Goal: Task Accomplishment & Management: Complete application form

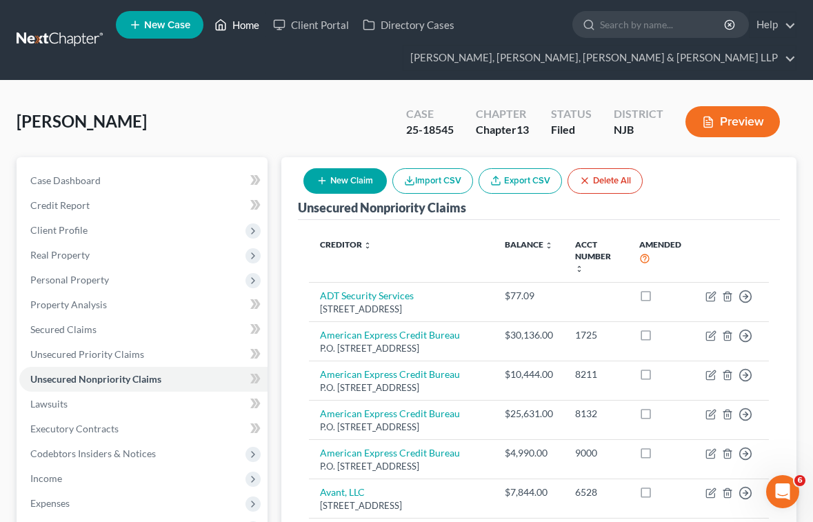
click at [238, 25] on link "Home" at bounding box center [236, 24] width 59 height 25
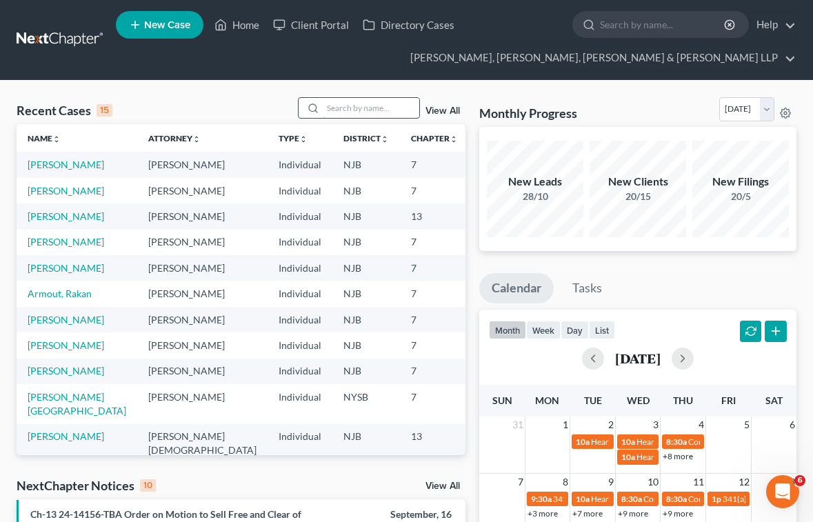
click at [374, 112] on input "search" at bounding box center [371, 108] width 96 height 20
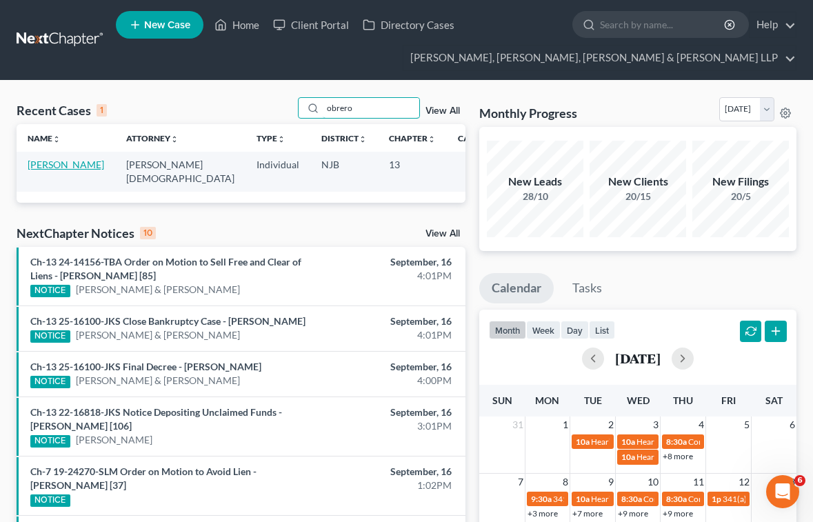
type input "obrero"
click at [50, 168] on link "[PERSON_NAME]" at bounding box center [66, 165] width 77 height 12
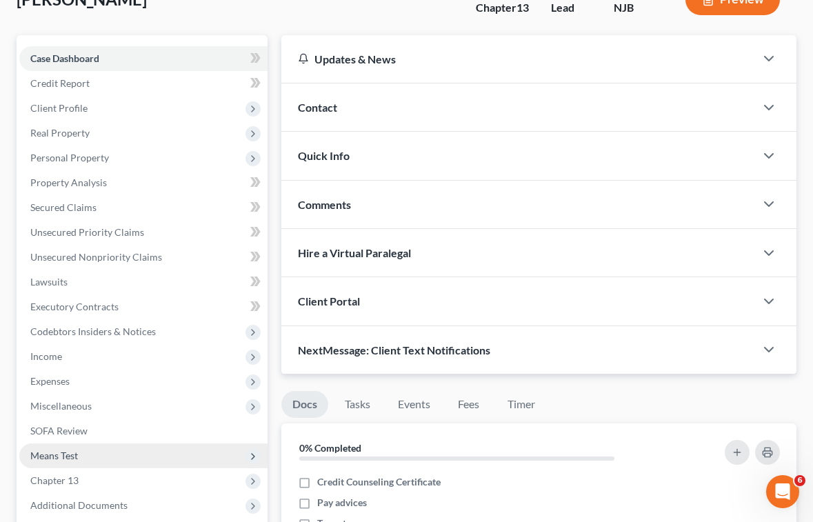
scroll to position [138, 0]
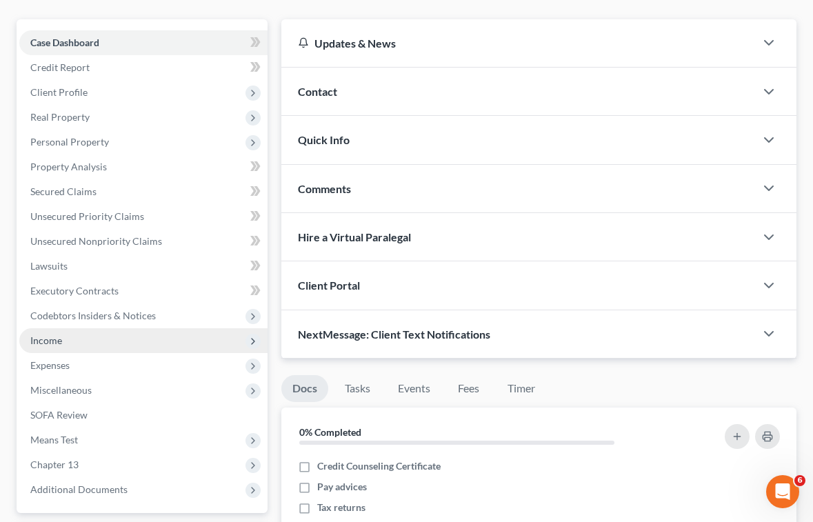
click at [57, 340] on span "Income" at bounding box center [46, 340] width 32 height 12
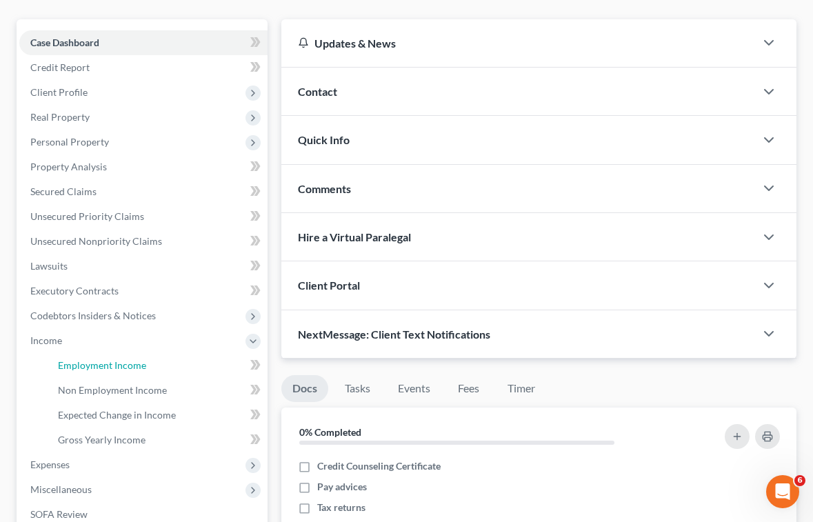
drag, startPoint x: 70, startPoint y: 360, endPoint x: 308, endPoint y: 320, distance: 241.7
click at [71, 360] on span "Employment Income" at bounding box center [102, 365] width 88 height 12
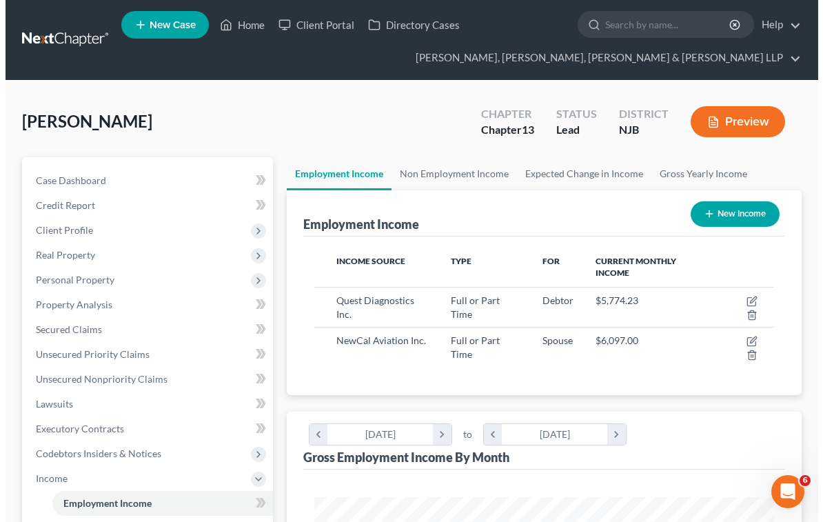
scroll to position [230, 488]
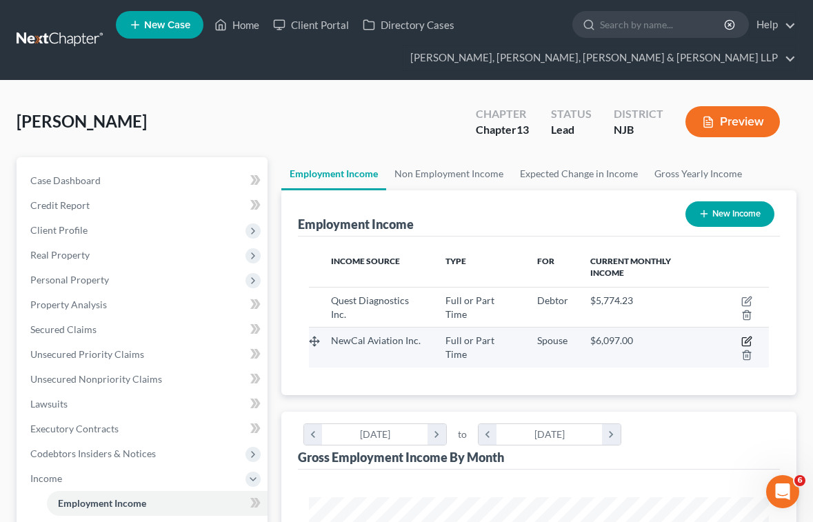
click at [746, 339] on icon "button" at bounding box center [746, 341] width 11 height 11
select select "0"
select select "33"
select select "3"
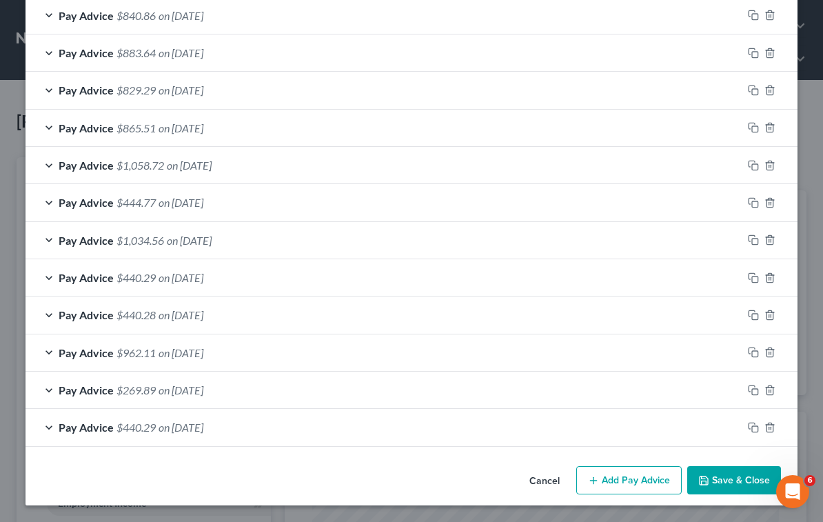
scroll to position [1018, 0]
click at [231, 482] on div "Cancel Add Pay Advice Save & Close" at bounding box center [412, 482] width 772 height 45
click at [752, 426] on rect "button" at bounding box center [755, 429] width 6 height 6
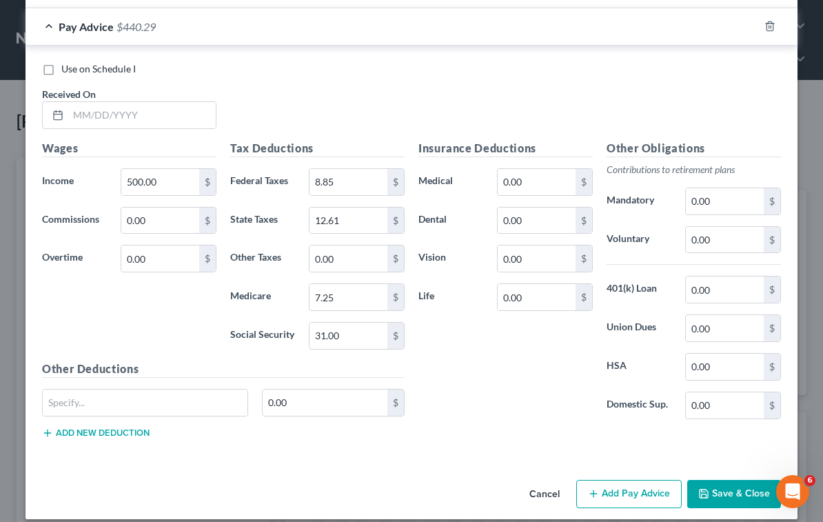
scroll to position [1470, 0]
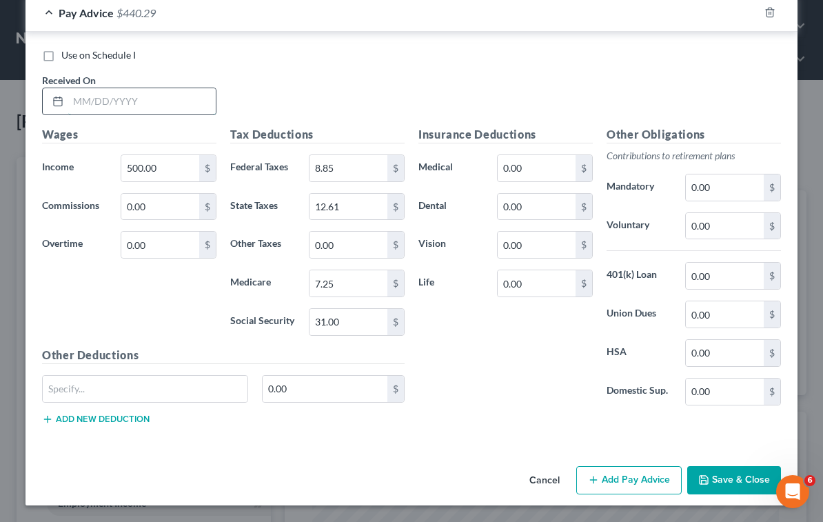
click at [108, 106] on input "text" at bounding box center [141, 101] width 147 height 26
type input "[DATE]"
click at [178, 205] on input "0.00" at bounding box center [160, 207] width 78 height 26
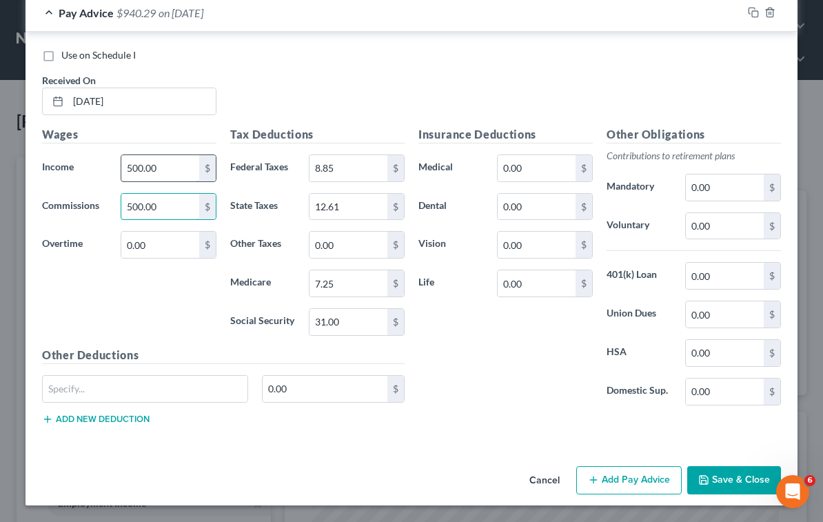
type input "500.00"
click at [162, 163] on input "500.00" at bounding box center [160, 168] width 78 height 26
type input "0.00"
click at [397, 411] on div "0.00 $" at bounding box center [223, 394] width 376 height 39
click at [535, 398] on div "Insurance Deductions Medical 0.00 $ Dental 0.00 $ Vision 0.00 $ Life 0.00 $" at bounding box center [505, 271] width 188 height 290
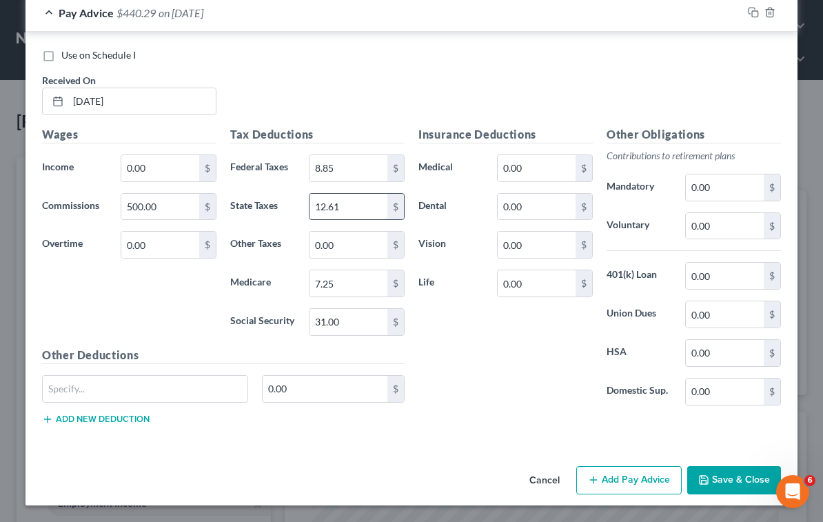
click at [349, 208] on input "12.61" at bounding box center [348, 207] width 78 height 26
click at [347, 211] on input "12.61" at bounding box center [348, 207] width 78 height 26
type input "12.62"
click at [533, 395] on div "Insurance Deductions Medical 0.00 $ Dental 0.00 $ Vision 0.00 $ Life 0.00 $" at bounding box center [505, 271] width 188 height 290
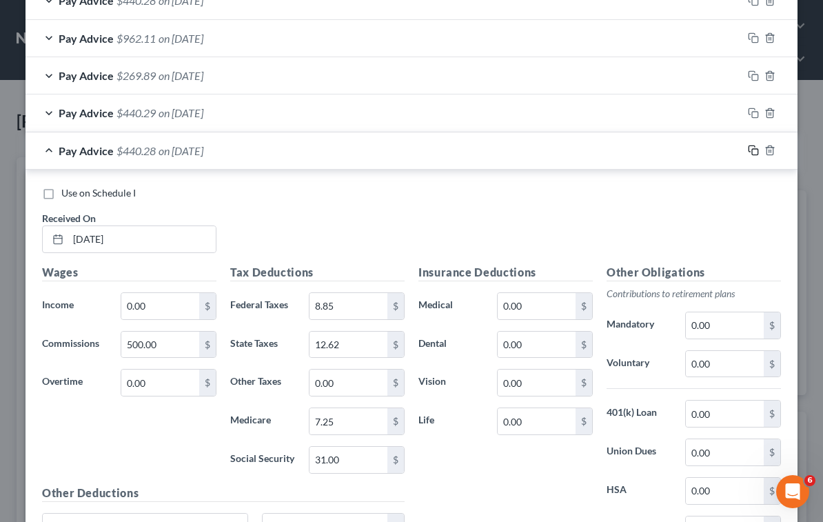
click at [748, 154] on icon "button" at bounding box center [753, 150] width 11 height 11
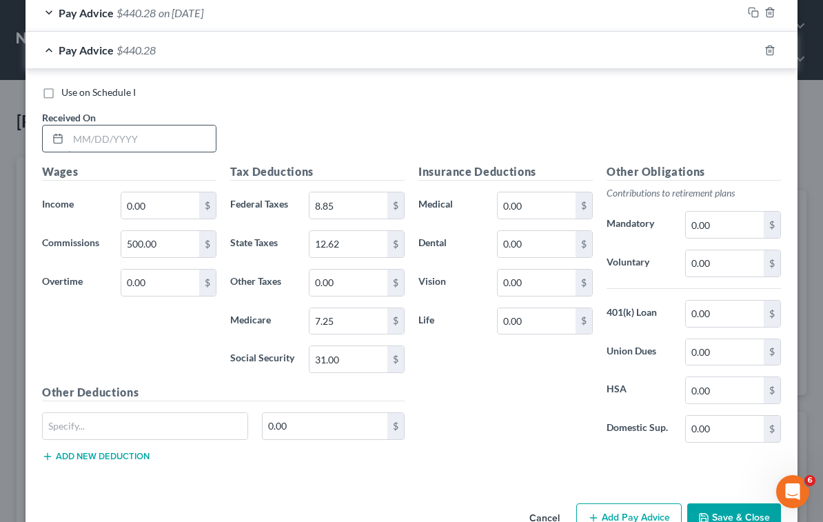
click at [154, 136] on input "text" at bounding box center [141, 138] width 147 height 26
type input "[DATE]"
click at [545, 105] on div "Use on Schedule I Received On * [DATE]" at bounding box center [411, 124] width 753 height 78
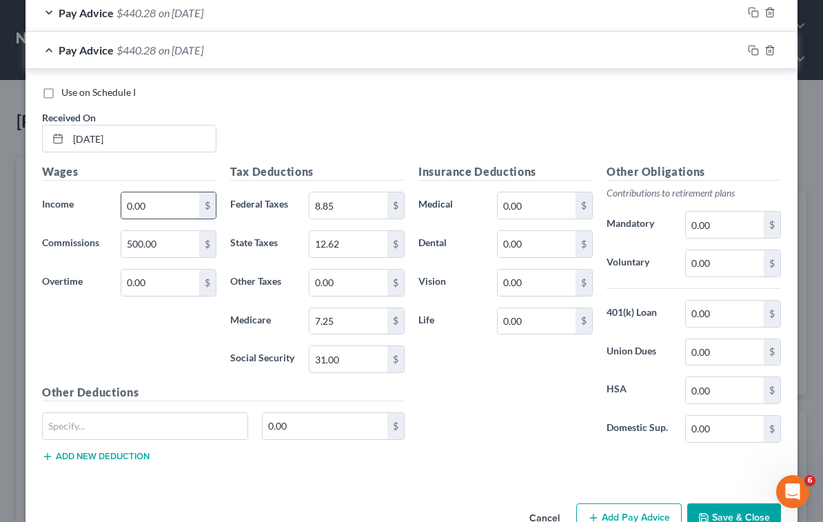
click at [160, 203] on input "0.00" at bounding box center [160, 205] width 78 height 26
paste input "84"
type input "840.00"
type input "0.00"
type input "567.00"
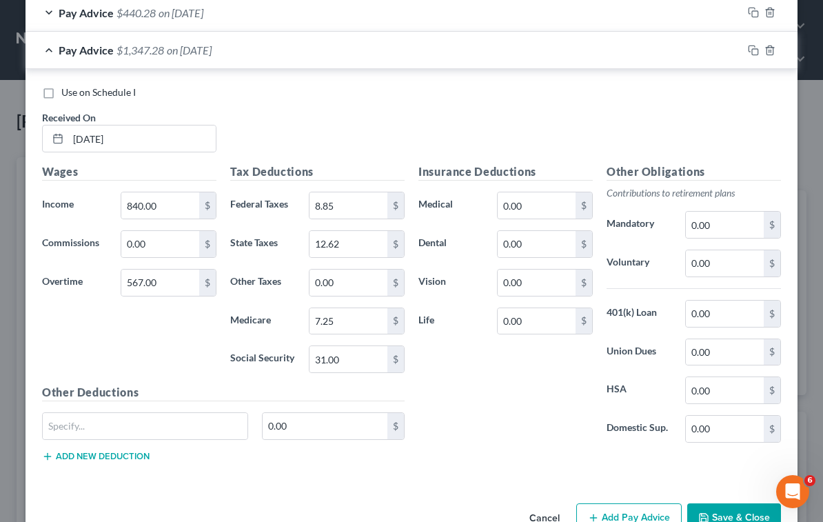
drag, startPoint x: 579, startPoint y: 125, endPoint x: 480, endPoint y: 201, distance: 124.3
click at [579, 125] on div "Use on Schedule I Received On * [DATE]" at bounding box center [411, 124] width 753 height 78
click at [336, 324] on input "7.25" at bounding box center [348, 321] width 78 height 26
paste input "19.69"
type input "19.69"
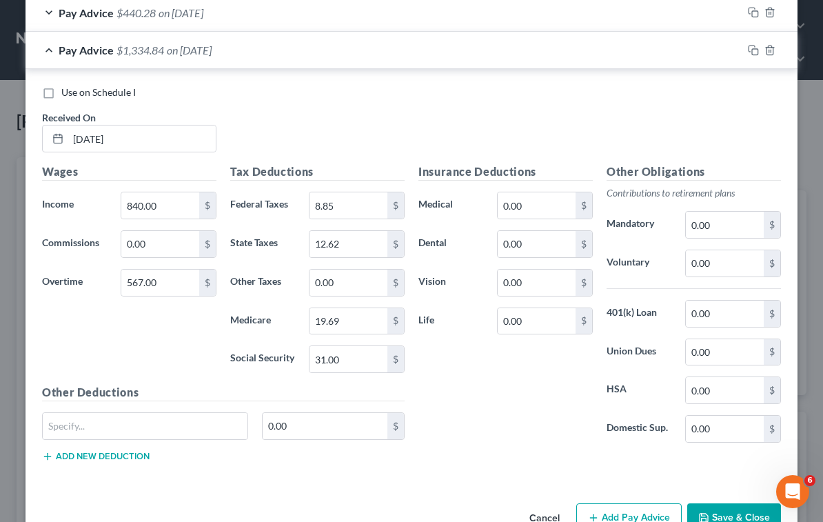
click at [560, 125] on div "Use on Schedule I Received On * [DATE]" at bounding box center [411, 124] width 753 height 78
click at [354, 365] on input "31.00" at bounding box center [348, 359] width 78 height 26
paste input "84.2"
type input "84.20"
drag, startPoint x: 571, startPoint y: 118, endPoint x: 562, endPoint y: 117, distance: 9.7
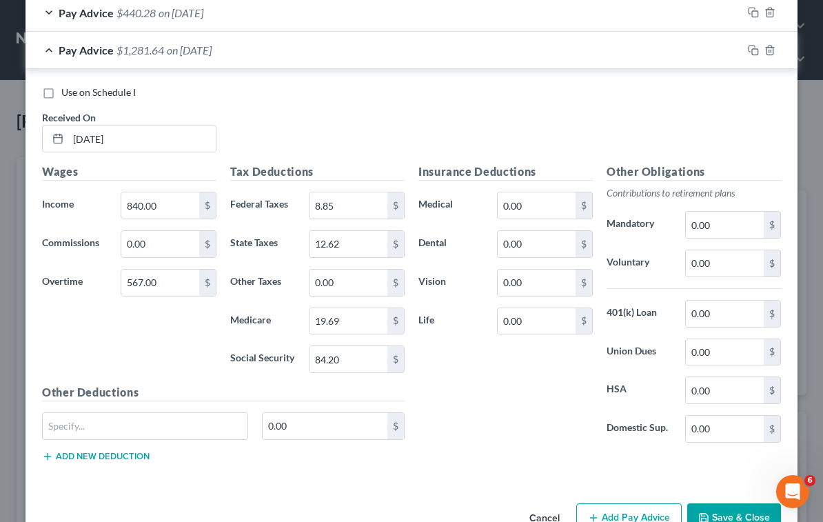
click at [571, 117] on div "Use on Schedule I Received On * [DATE]" at bounding box center [411, 124] width 753 height 78
click at [358, 206] on input "8.85" at bounding box center [348, 205] width 78 height 26
paste input "104.40"
type input "104.40"
click at [132, 350] on div "Wages Income * 840.00 $ Commissions 0.00 $ Overtime 567.00 $" at bounding box center [129, 273] width 188 height 221
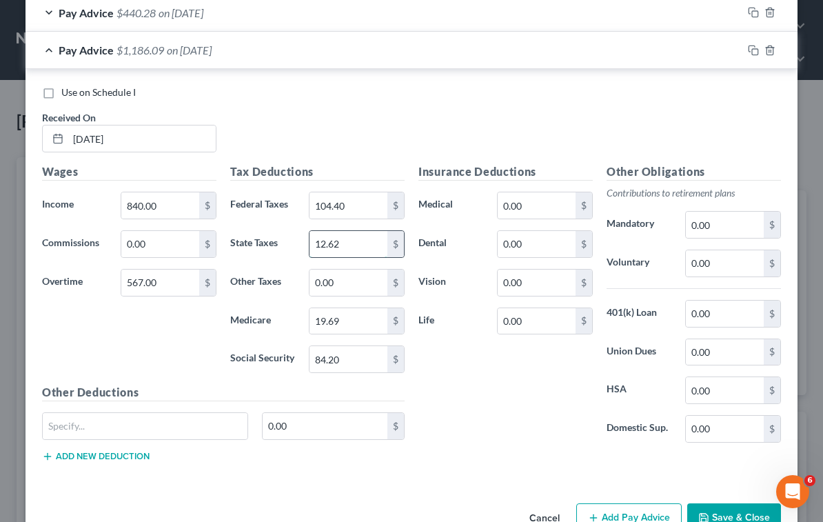
click at [358, 234] on input "12.62" at bounding box center [348, 244] width 78 height 26
type input "43.17"
drag, startPoint x: 528, startPoint y: 383, endPoint x: 535, endPoint y: 334, distance: 50.1
click at [529, 382] on div "Insurance Deductions Medical 0.00 $ Dental 0.00 $ Vision 0.00 $ Life 0.00 $" at bounding box center [505, 308] width 188 height 290
click at [529, 211] on input "0.00" at bounding box center [537, 205] width 78 height 26
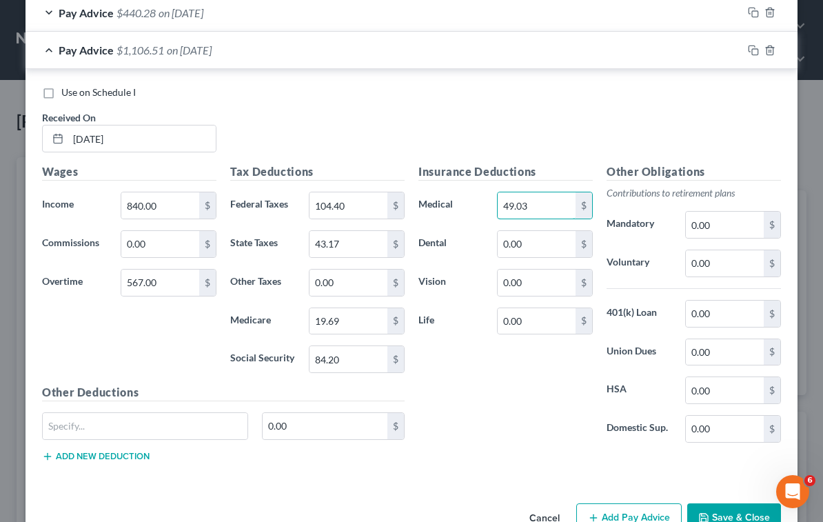
type input "49.03"
drag, startPoint x: 634, startPoint y: 125, endPoint x: 645, endPoint y: 125, distance: 11.0
click at [636, 125] on div "Use on Schedule I Received On * [DATE]" at bounding box center [411, 124] width 753 height 78
click at [752, 53] on rect "button" at bounding box center [755, 52] width 6 height 6
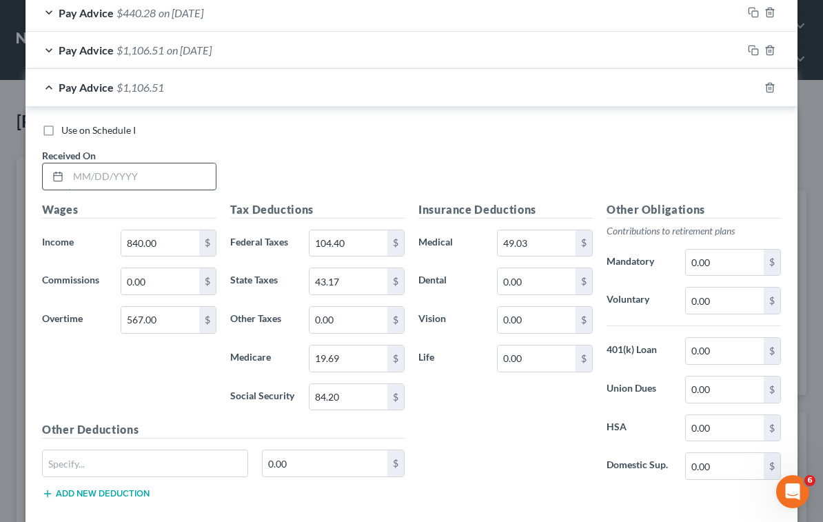
click at [161, 186] on input "text" at bounding box center [141, 176] width 147 height 26
type input "[DATE]"
click at [594, 164] on div "Use on Schedule I Received On * [DATE]" at bounding box center [411, 162] width 753 height 78
click at [765, 86] on icon "button" at bounding box center [769, 87] width 11 height 11
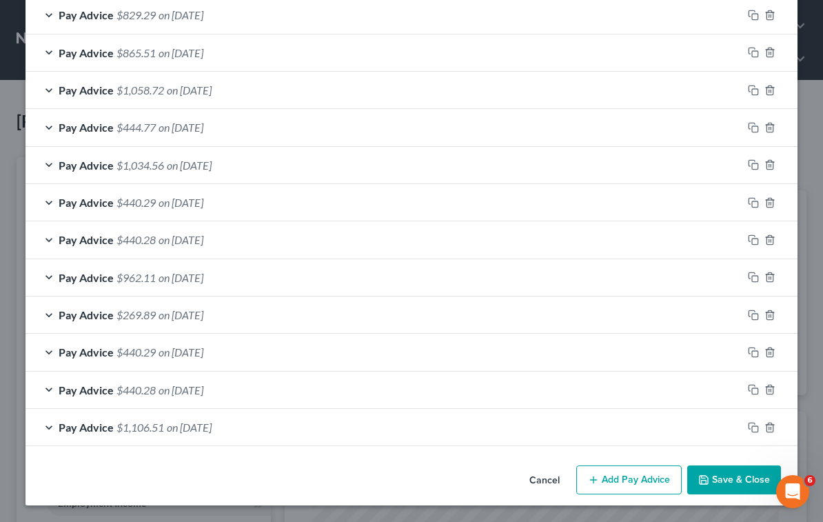
scroll to position [1093, 0]
click at [748, 388] on icon "button" at bounding box center [753, 389] width 11 height 11
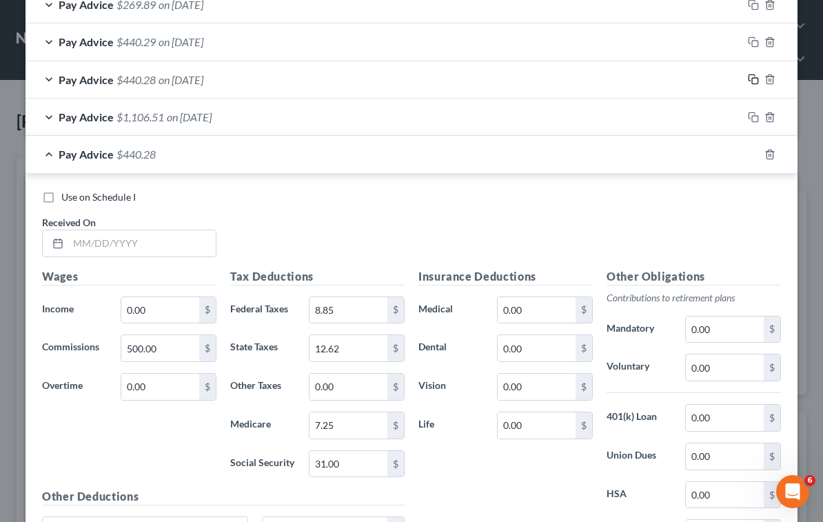
scroll to position [1507, 0]
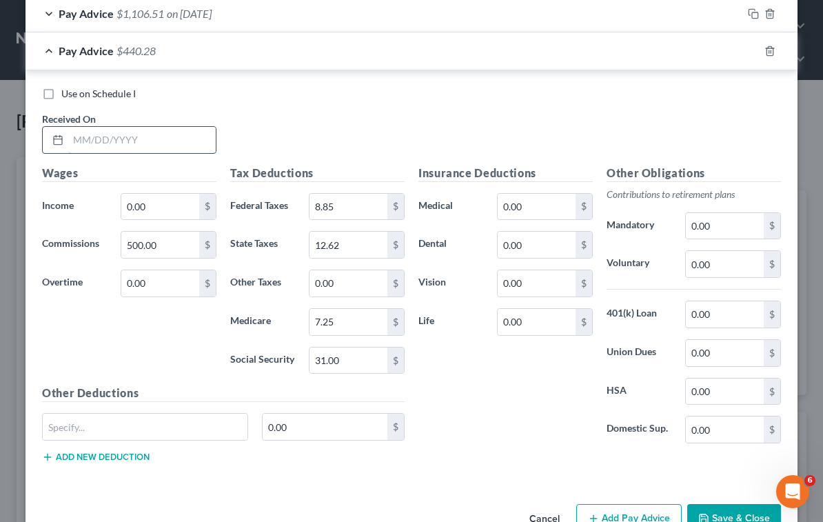
click at [94, 141] on input "text" at bounding box center [141, 140] width 147 height 26
type input "[DATE]"
click at [553, 130] on div "Use on Schedule I Received On * [DATE]" at bounding box center [411, 126] width 753 height 78
click at [356, 256] on input "12.62" at bounding box center [348, 245] width 78 height 26
click at [354, 245] on input "12.62" at bounding box center [348, 245] width 78 height 26
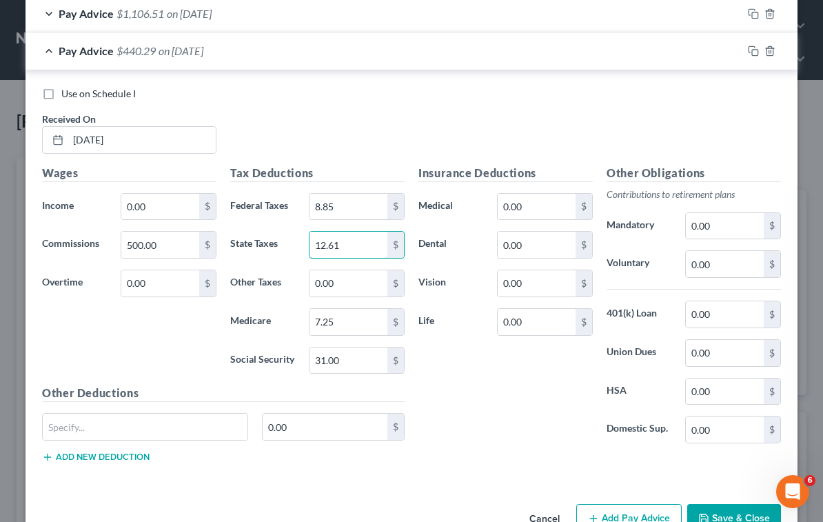
type input "12.61"
click at [539, 123] on div "Use on Schedule I Received On * [DATE]" at bounding box center [411, 126] width 753 height 78
click at [407, 58] on div "Pay Advice $440.29 on [DATE]" at bounding box center [384, 50] width 717 height 37
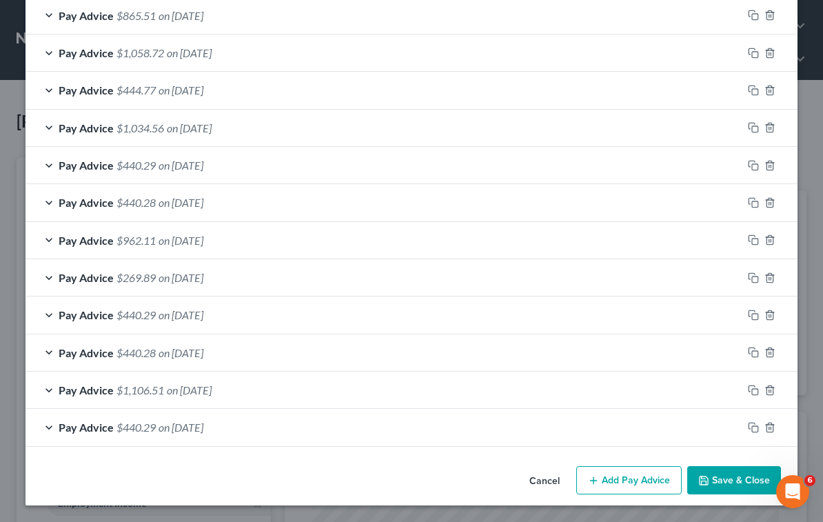
scroll to position [1130, 0]
click at [752, 389] on rect "button" at bounding box center [755, 392] width 6 height 6
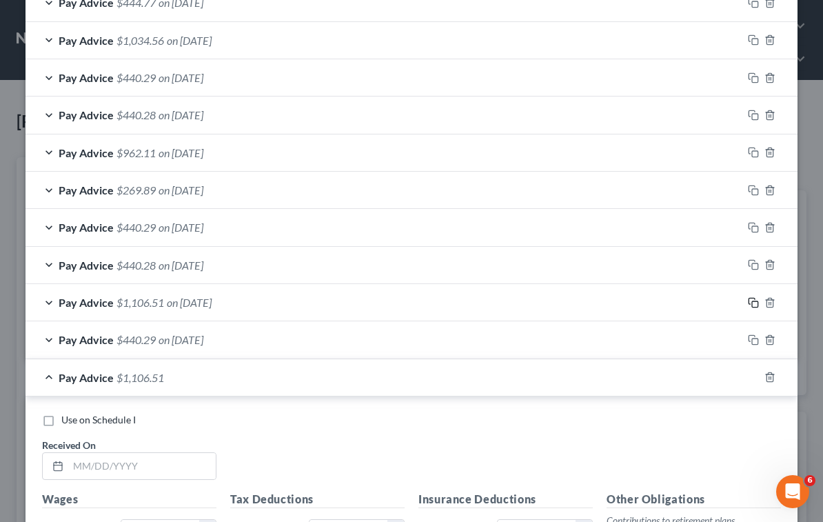
scroll to position [1406, 0]
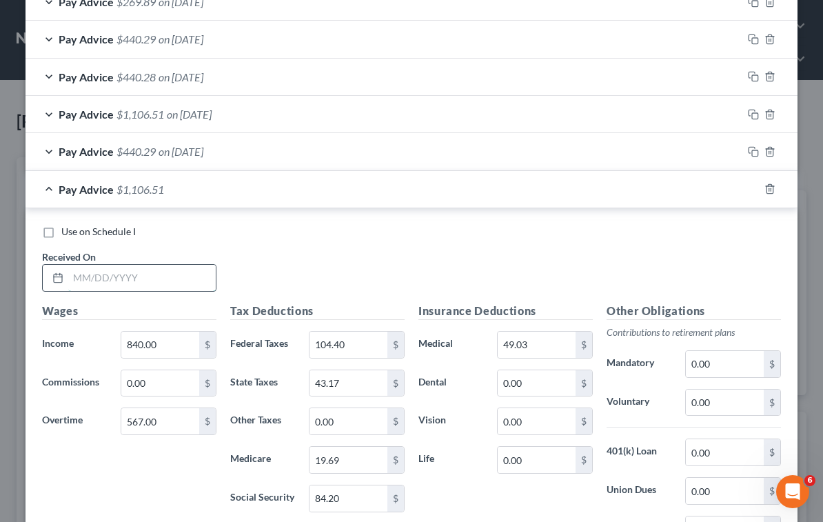
click at [143, 282] on input "text" at bounding box center [141, 278] width 147 height 26
type input "[DATE]"
drag, startPoint x: 616, startPoint y: 238, endPoint x: 271, endPoint y: 403, distance: 382.9
click at [610, 238] on div "Use on Schedule I" at bounding box center [411, 232] width 739 height 14
click at [154, 418] on input "567.00" at bounding box center [160, 421] width 78 height 26
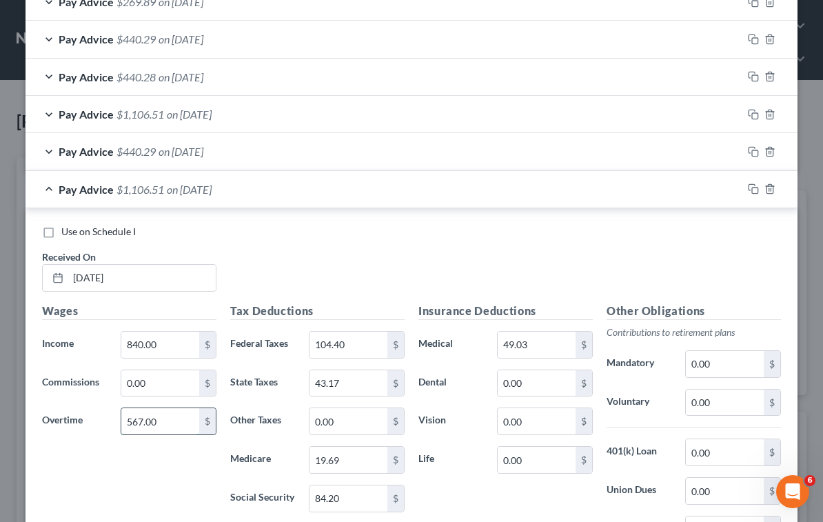
paste input "267.75"
type input "267.75"
click at [552, 238] on div "Use on Schedule I" at bounding box center [411, 232] width 739 height 14
click at [350, 461] on input "19.69" at bounding box center [348, 460] width 78 height 26
paste input "5.35"
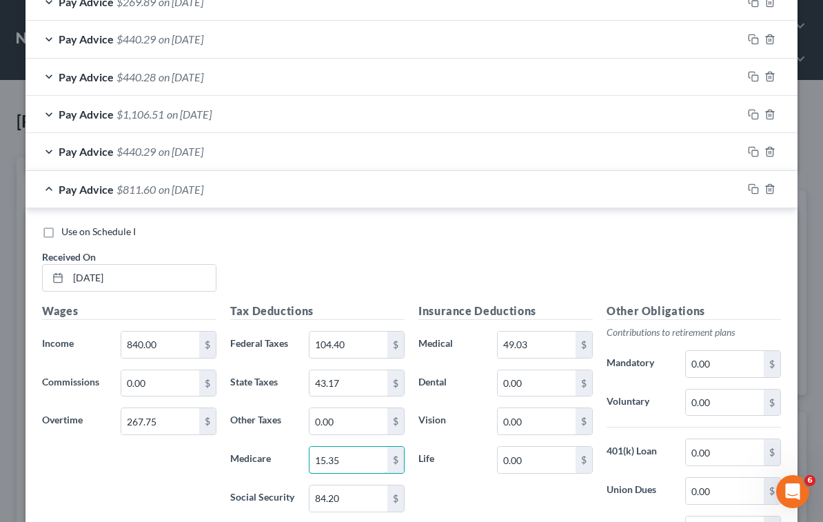
type input "15.35"
click at [602, 243] on div "Use on Schedule I Received On * [DATE]" at bounding box center [411, 264] width 753 height 78
click at [349, 492] on input "84.20" at bounding box center [348, 498] width 78 height 26
paste input "65.64"
type input "65.64"
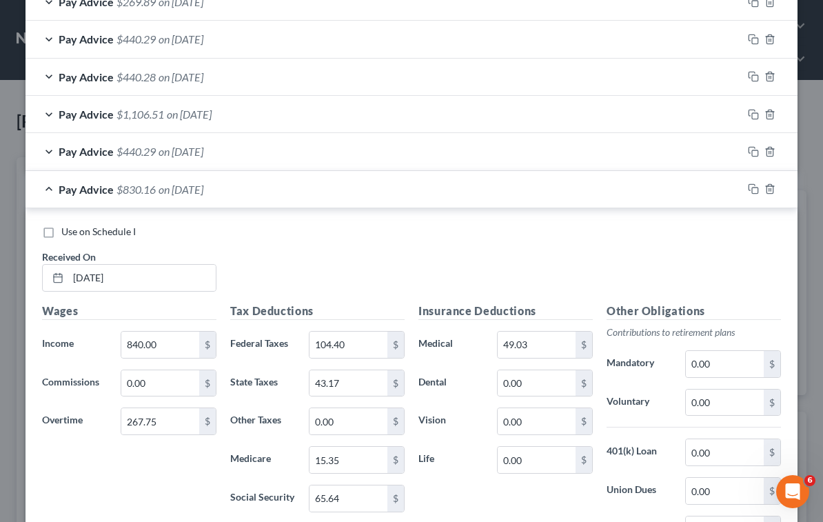
drag, startPoint x: 573, startPoint y: 267, endPoint x: 498, endPoint y: 265, distance: 75.1
click at [553, 264] on div "Use on Schedule I Received On * [DATE]" at bounding box center [411, 264] width 753 height 78
click at [339, 345] on input "104.40" at bounding box center [348, 345] width 78 height 26
paste input "68.49"
type input "68.49"
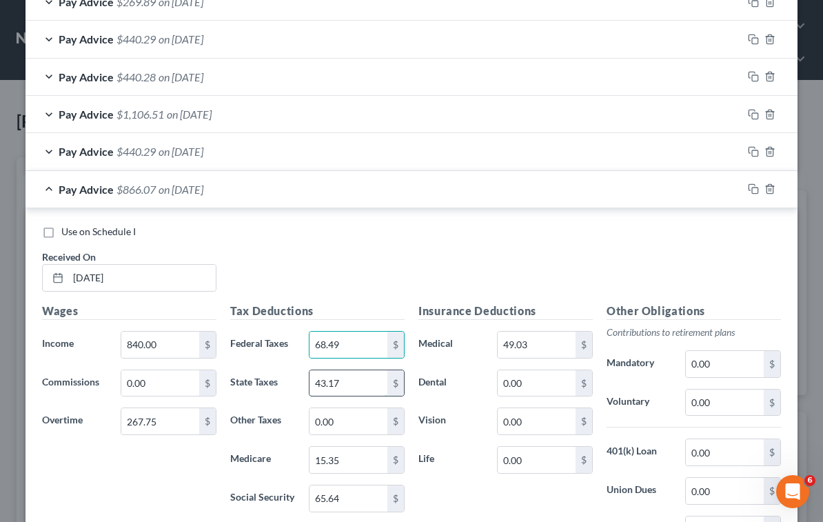
click at [350, 380] on input "43.17" at bounding box center [348, 383] width 78 height 26
type input "31.66"
click at [524, 243] on div "Use on Schedule I Received On * [DATE]" at bounding box center [411, 264] width 753 height 78
click at [584, 260] on div "Use on Schedule I Received On * [DATE]" at bounding box center [411, 264] width 753 height 78
drag, startPoint x: 666, startPoint y: 257, endPoint x: 690, endPoint y: 258, distance: 23.5
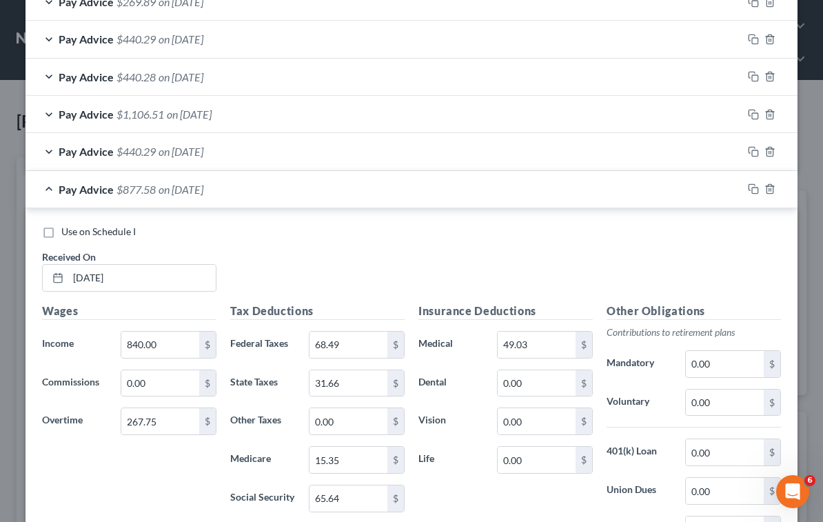
click at [669, 258] on div "Use on Schedule I Received On * [DATE]" at bounding box center [411, 264] width 753 height 78
click at [752, 187] on rect "button" at bounding box center [755, 190] width 6 height 6
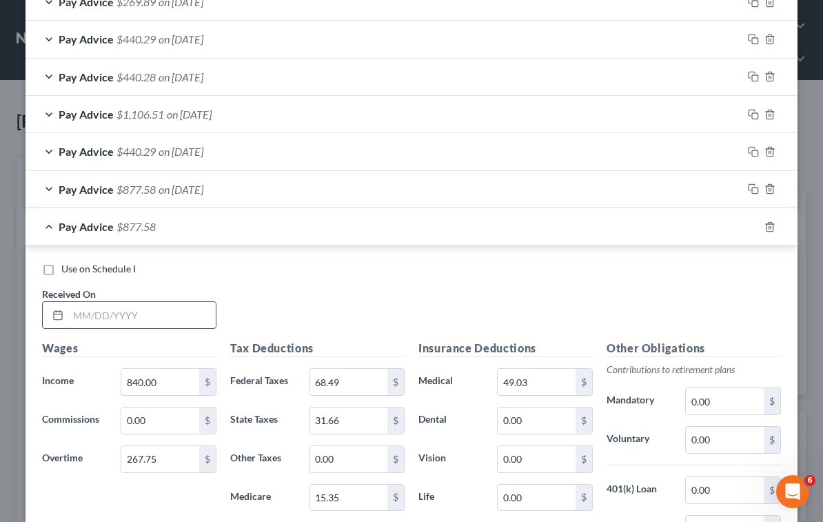
click at [143, 318] on input "text" at bounding box center [141, 315] width 147 height 26
type input "[DATE]"
click at [598, 308] on div "Use on Schedule I Received On * [DATE]" at bounding box center [411, 301] width 753 height 78
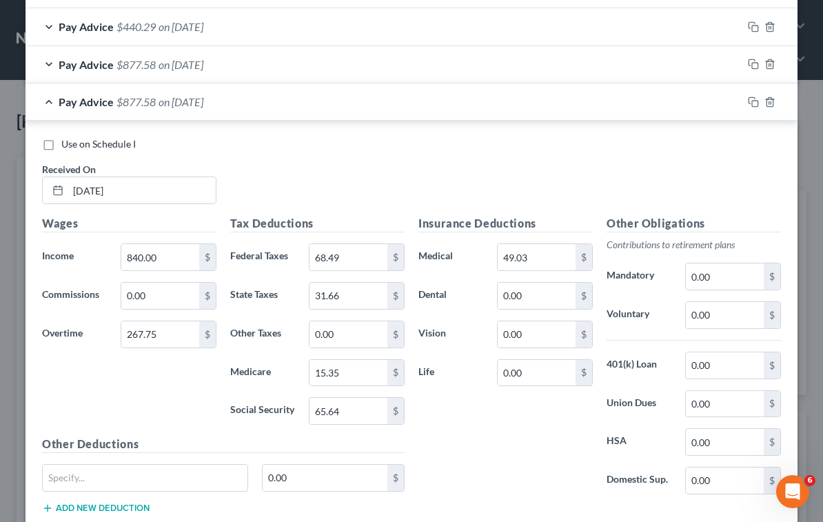
scroll to position [1544, 0]
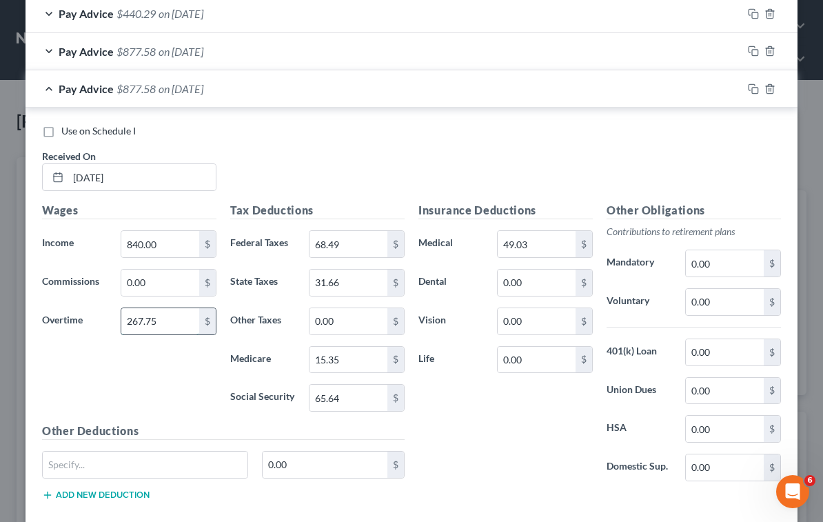
click at [133, 320] on input "267.75" at bounding box center [160, 321] width 78 height 26
paste input "91.38"
type input "291.38"
drag, startPoint x: 596, startPoint y: 154, endPoint x: 551, endPoint y: 196, distance: 62.4
click at [595, 156] on div "Use on Schedule I Received On * [DATE]" at bounding box center [411, 163] width 753 height 78
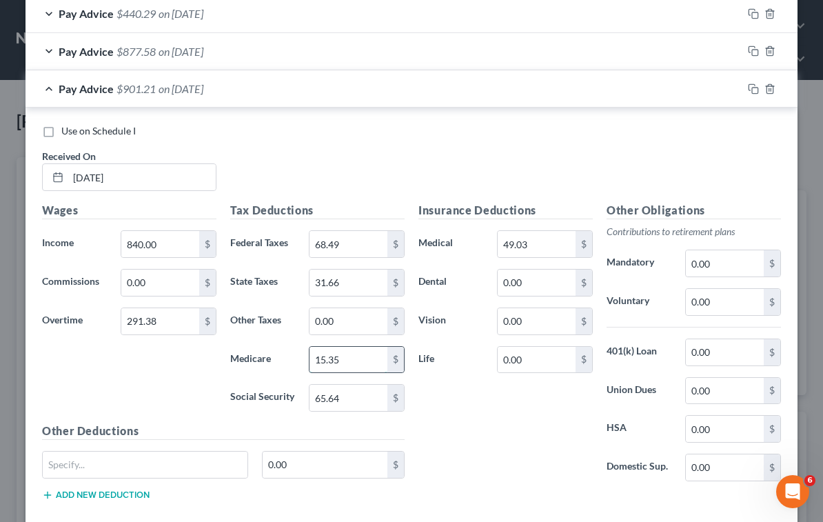
click at [363, 363] on input "15.35" at bounding box center [348, 360] width 78 height 26
paste input "69"
type input "15.69"
drag, startPoint x: 564, startPoint y: 161, endPoint x: 414, endPoint y: 334, distance: 229.1
click at [564, 163] on div "Use on Schedule I Received On * [DATE]" at bounding box center [411, 163] width 753 height 78
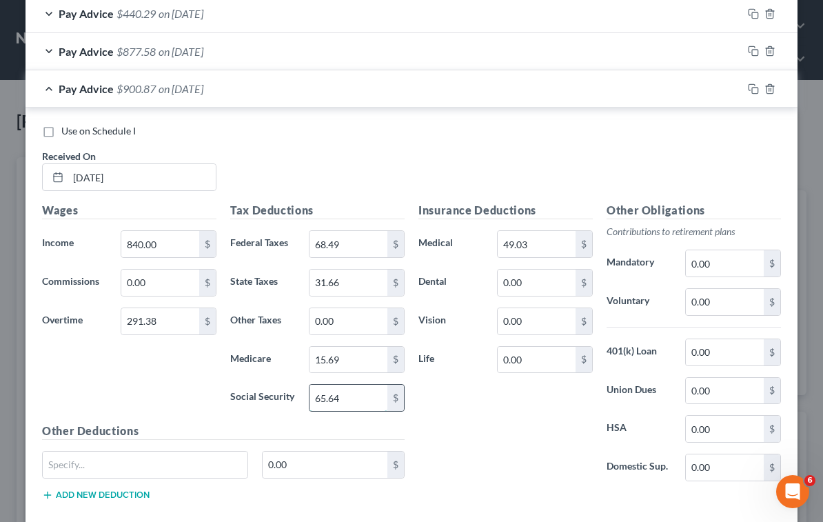
click at [358, 398] on input "65.64" at bounding box center [348, 398] width 78 height 26
paste input "7.10"
type input "67.10"
click at [562, 150] on div "Use on Schedule I Received On * [DATE]" at bounding box center [411, 163] width 753 height 78
click at [338, 252] on input "68.49" at bounding box center [348, 244] width 78 height 26
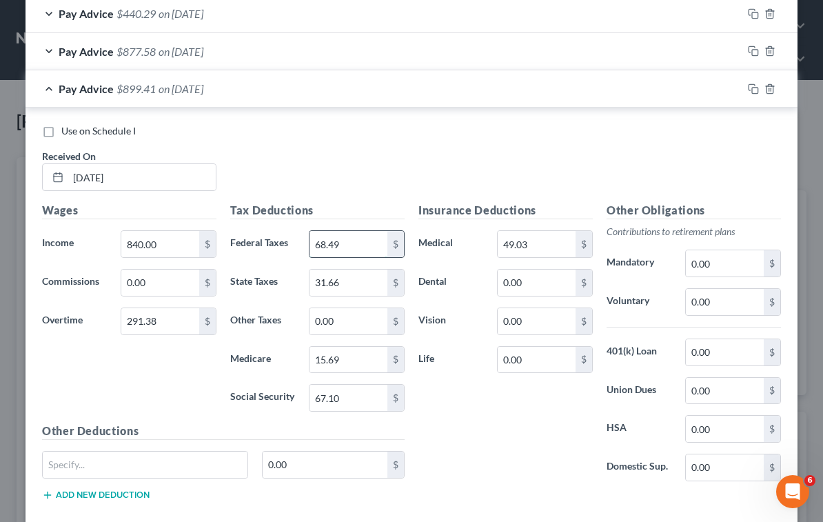
paste input "71.32"
type input "71.32"
click at [351, 282] on input "31.66" at bounding box center [348, 282] width 78 height 26
type input "32.51"
drag, startPoint x: 646, startPoint y: 150, endPoint x: 697, endPoint y: 141, distance: 52.5
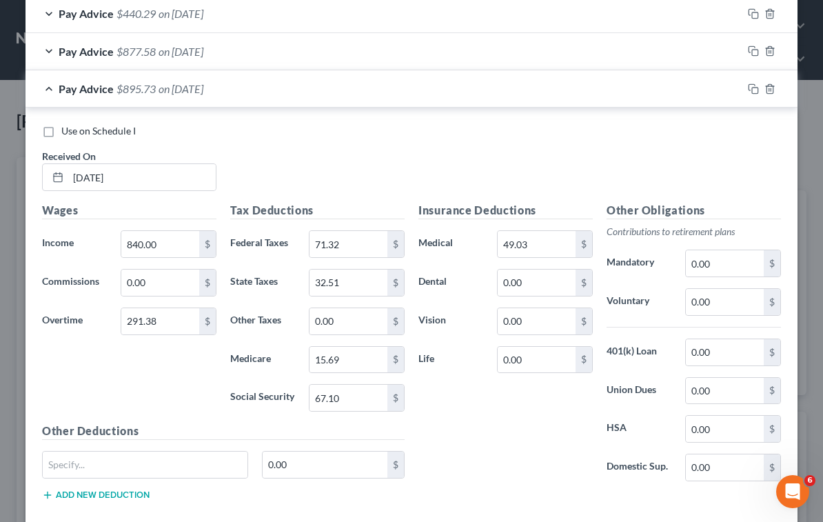
click at [649, 150] on div "Use on Schedule I Received On * [DATE]" at bounding box center [411, 163] width 753 height 78
click at [748, 91] on icon "button" at bounding box center [753, 88] width 11 height 11
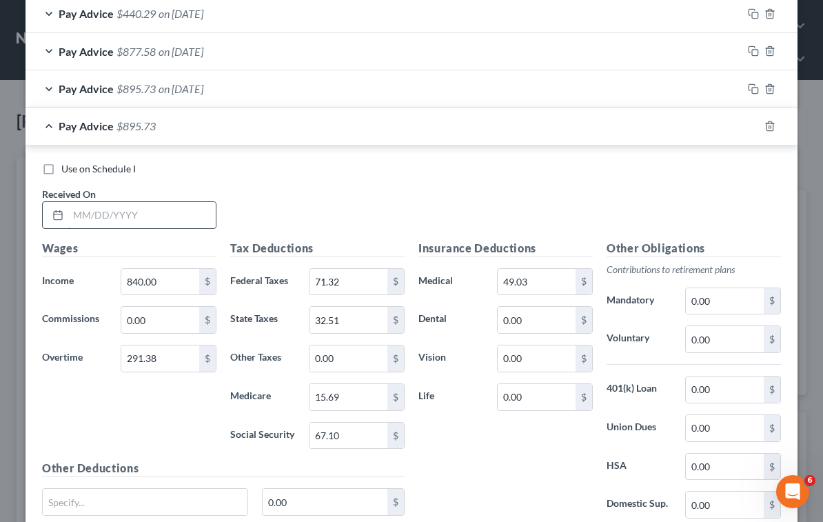
click at [174, 224] on input "text" at bounding box center [141, 215] width 147 height 26
type input "[DATE]"
click at [167, 318] on input "0.00" at bounding box center [160, 320] width 78 height 26
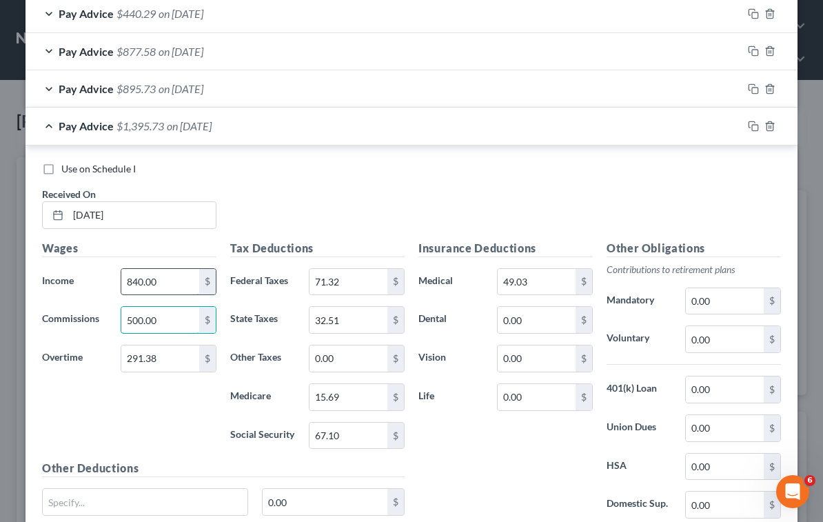
type input "500.00"
click at [174, 286] on input "840.00" at bounding box center [160, 282] width 78 height 26
type input "0.00"
click at [182, 361] on input "291.38" at bounding box center [160, 358] width 78 height 26
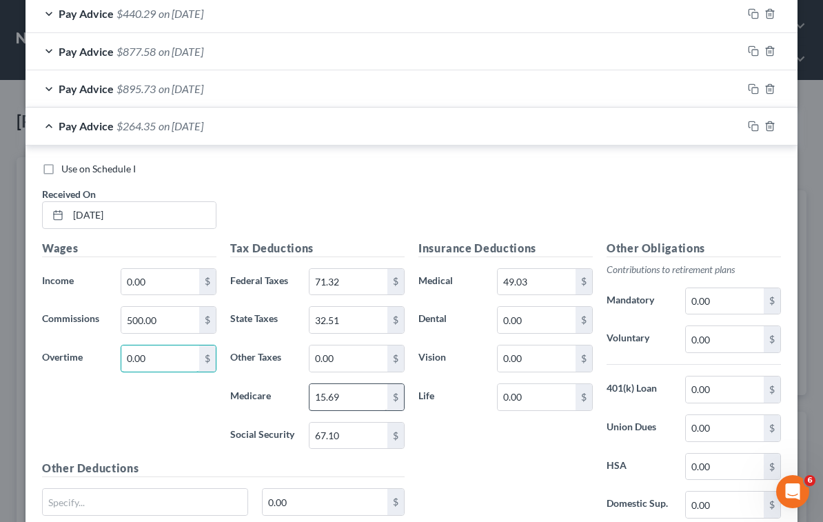
type input "0.00"
click at [357, 403] on input "15.69" at bounding box center [348, 397] width 78 height 26
type input "7.25"
click at [589, 187] on div "Use on Schedule I Received On * [DATE]" at bounding box center [411, 201] width 753 height 78
click at [356, 434] on input "67.10" at bounding box center [348, 435] width 78 height 26
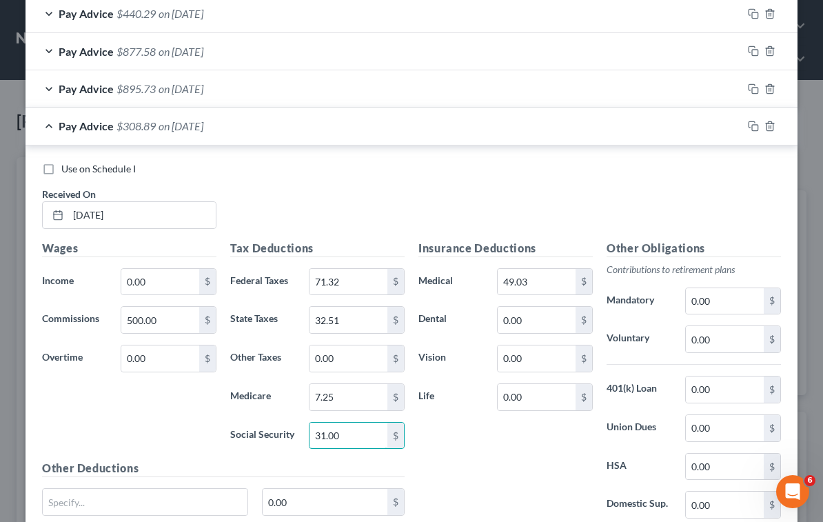
type input "31.00"
click at [523, 165] on div "Use on Schedule I" at bounding box center [411, 169] width 739 height 14
click at [360, 285] on input "71.32" at bounding box center [348, 282] width 78 height 26
type input "8.85"
click at [359, 318] on input "32.51" at bounding box center [348, 320] width 78 height 26
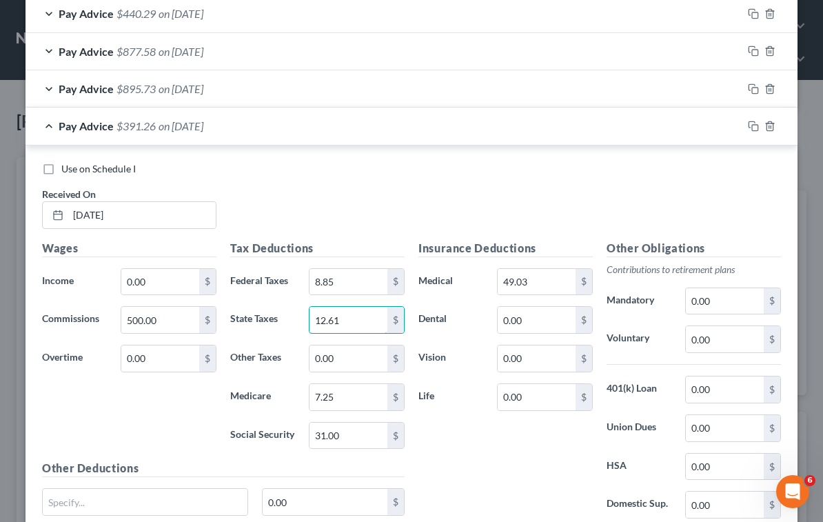
type input "12.61"
click at [122, 409] on div "Wages Income * 0.00 $ Commissions 500.00 $ Overtime 0.00 $" at bounding box center [129, 350] width 188 height 221
click at [541, 282] on input "49.03" at bounding box center [537, 282] width 78 height 26
click at [540, 186] on div "Use on Schedule I Received On * [DATE]" at bounding box center [411, 201] width 753 height 78
click at [748, 127] on icon "button" at bounding box center [753, 126] width 11 height 11
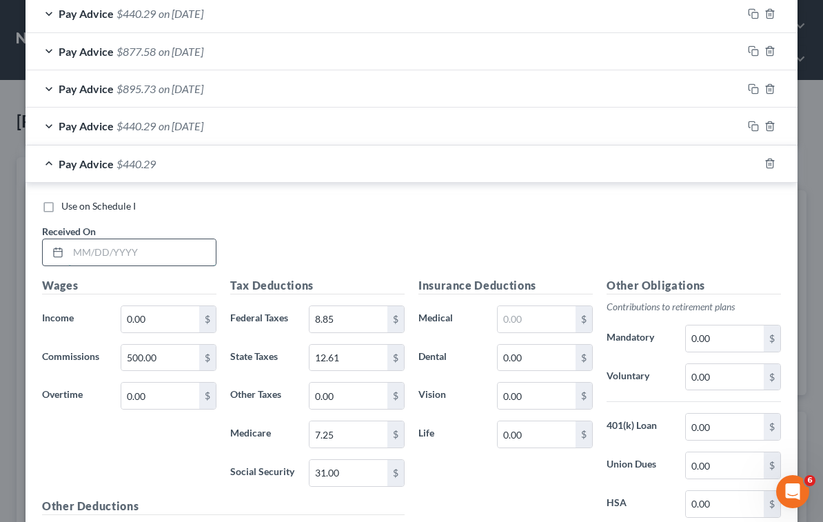
click at [115, 248] on input "text" at bounding box center [141, 252] width 147 height 26
type input "[DATE]"
click at [167, 312] on input "0.00" at bounding box center [160, 319] width 78 height 26
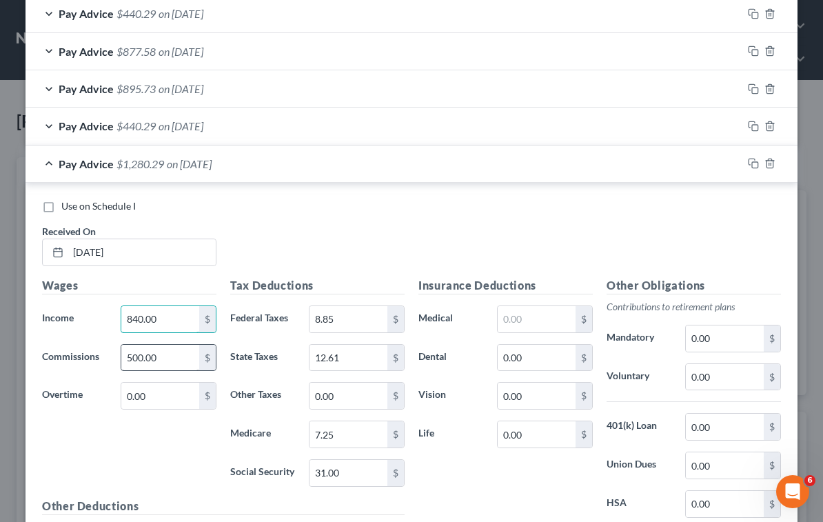
type input "840.00"
click at [168, 360] on input "500.00" at bounding box center [160, 358] width 78 height 26
click at [180, 392] on input "0.00" at bounding box center [160, 396] width 78 height 26
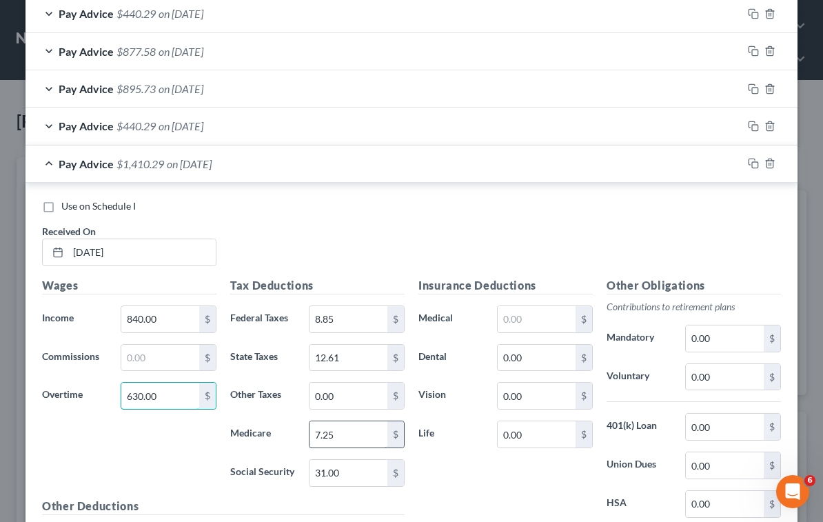
type input "630.00"
click at [363, 440] on input "7.25" at bounding box center [348, 434] width 78 height 26
type input "20.61"
drag, startPoint x: 601, startPoint y: 220, endPoint x: 573, endPoint y: 242, distance: 35.3
click at [601, 220] on div "Use on Schedule I Received On * [DATE]" at bounding box center [411, 238] width 753 height 78
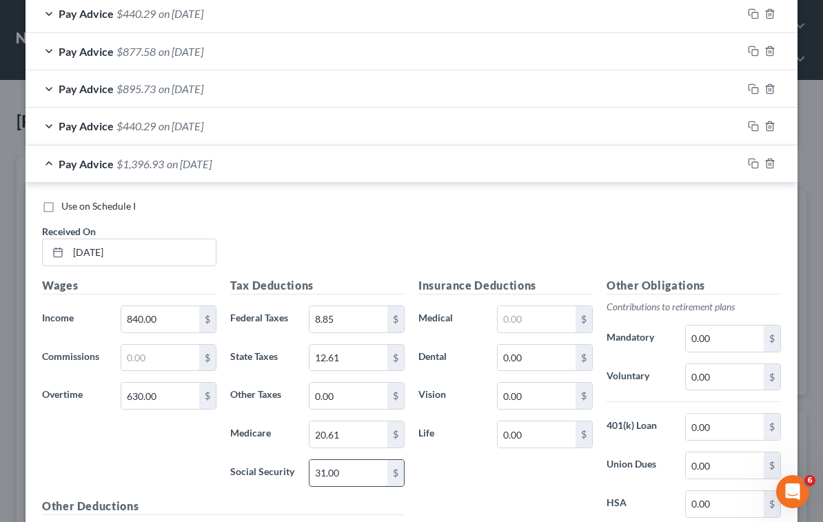
click at [356, 465] on input "31.00" at bounding box center [348, 473] width 78 height 26
type input "88.10"
click at [567, 230] on div "Use on Schedule I Received On * [DATE]" at bounding box center [411, 238] width 753 height 78
click at [363, 316] on input "8.85" at bounding box center [348, 319] width 78 height 26
type input "111.61"
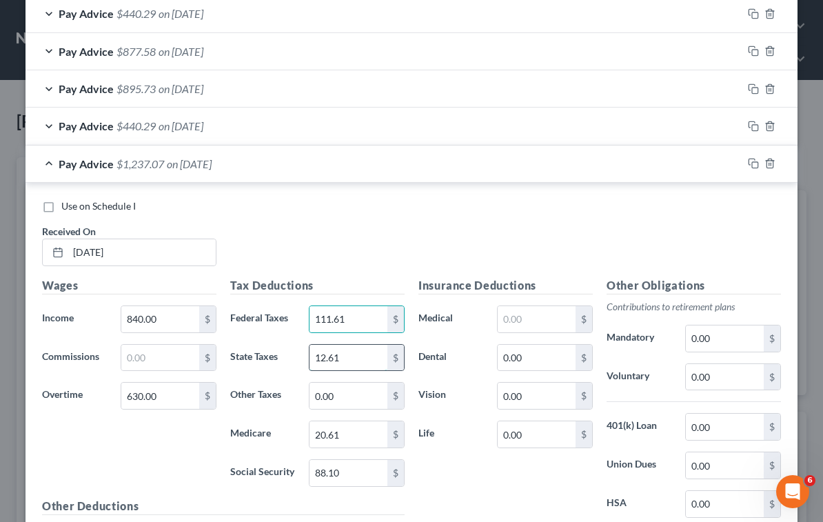
click at [362, 354] on input "12.61" at bounding box center [348, 358] width 78 height 26
type input "46.25"
click at [544, 316] on input "text" at bounding box center [537, 319] width 78 height 26
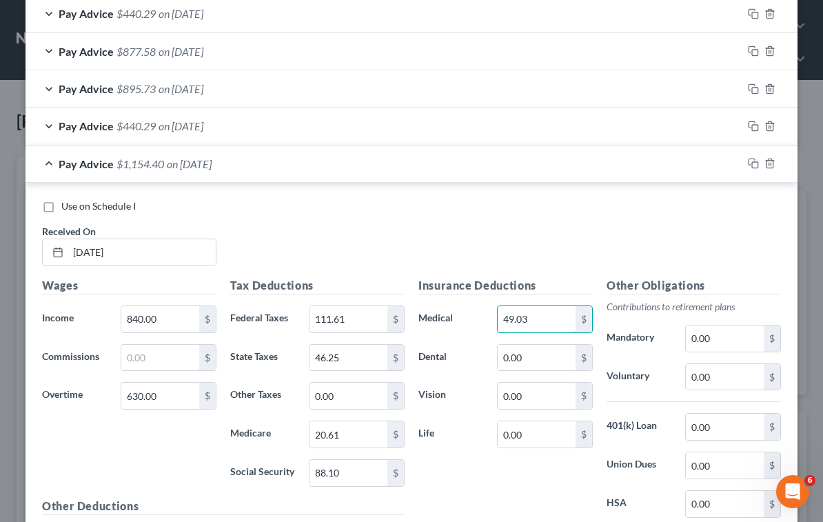
type input "49.03"
click at [591, 218] on div "Use on Schedule I Received On * [DATE]" at bounding box center [411, 238] width 753 height 78
click at [748, 163] on icon "button" at bounding box center [753, 163] width 11 height 11
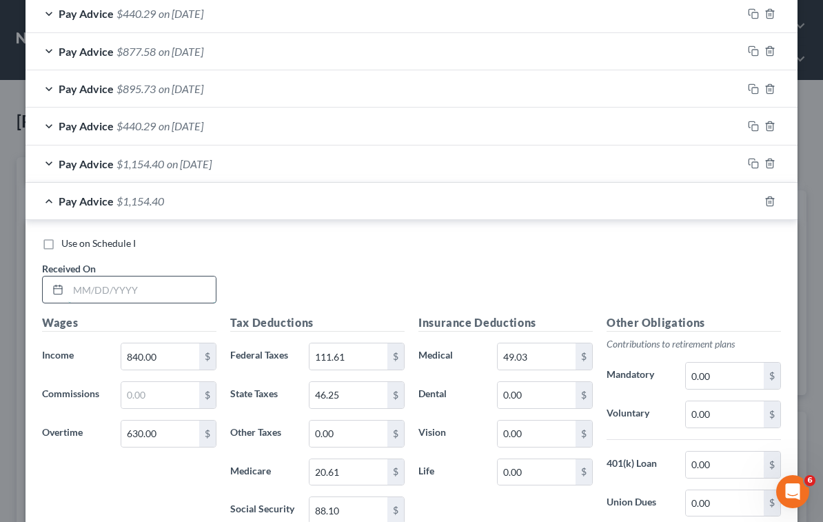
click at [172, 286] on input "text" at bounding box center [141, 289] width 147 height 26
type input "[DATE]"
click at [170, 392] on input "text" at bounding box center [160, 395] width 78 height 26
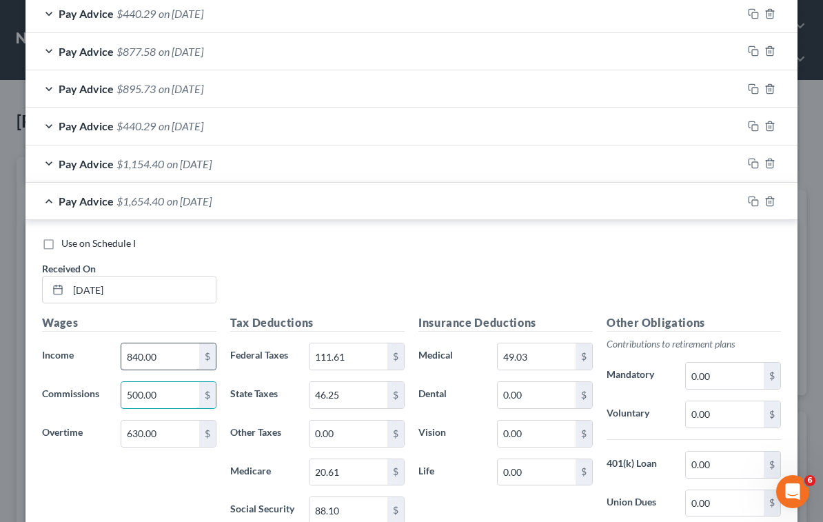
type input "500.00"
click at [159, 356] on input "840.00" at bounding box center [160, 356] width 78 height 26
type input "0.00"
click at [174, 437] on input "630.00" at bounding box center [160, 433] width 78 height 26
type input "0.00"
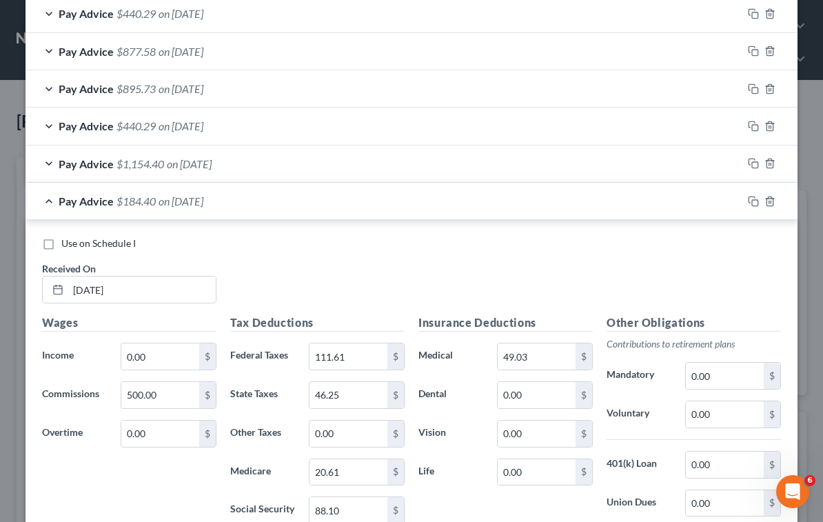
click at [602, 265] on div "Use on Schedule I Received On * [DATE]" at bounding box center [411, 275] width 753 height 78
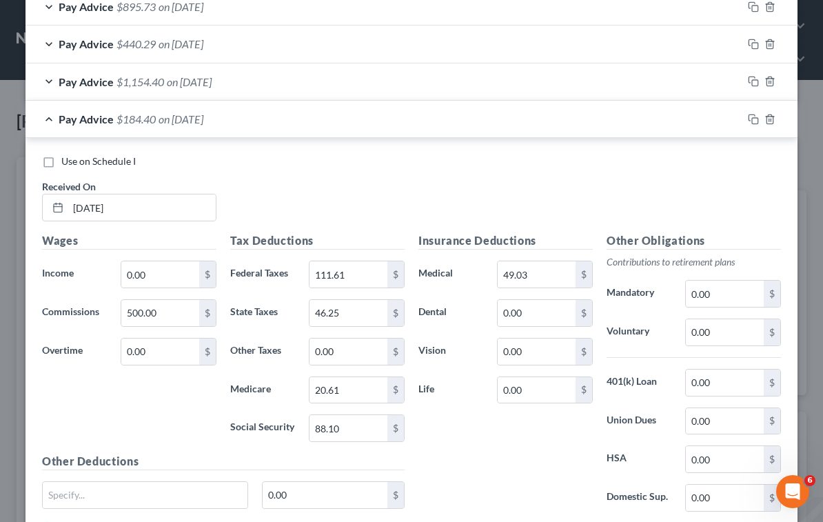
scroll to position [688986, 688725]
click at [615, 178] on div "Use on Schedule I Received On * [DATE]" at bounding box center [411, 193] width 753 height 78
click at [352, 388] on input "20.61" at bounding box center [348, 390] width 78 height 26
type input "7.25"
drag, startPoint x: 589, startPoint y: 196, endPoint x: 563, endPoint y: 213, distance: 30.4
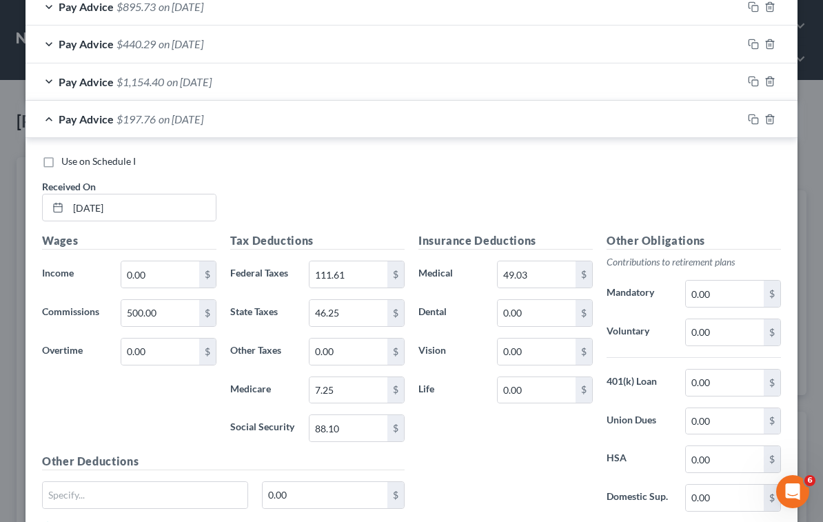
click at [587, 198] on div "Use on Schedule I Received On * [DATE]" at bounding box center [411, 193] width 753 height 78
click at [345, 427] on input "88.10" at bounding box center [348, 428] width 78 height 26
type input "31.00"
click at [564, 199] on div "Use on Schedule I Received On * [DATE]" at bounding box center [411, 193] width 753 height 78
click at [352, 273] on input "111.61" at bounding box center [348, 274] width 78 height 26
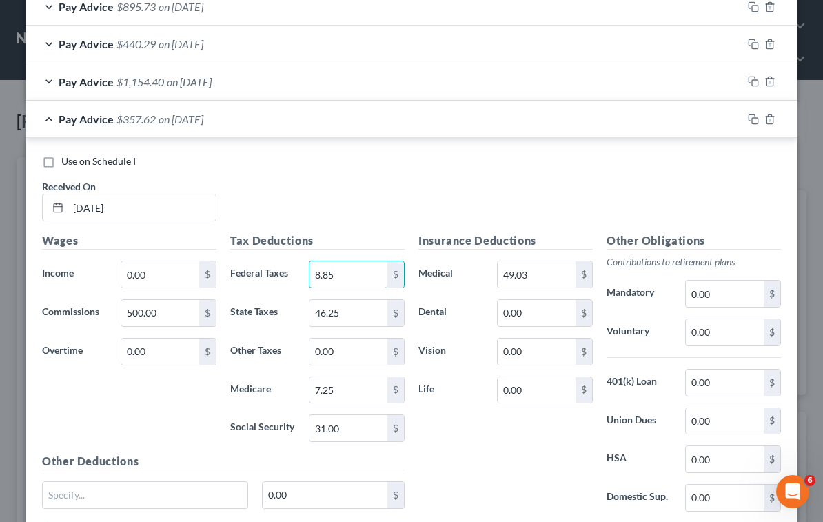
type input "8.85"
click at [353, 324] on input "46.25" at bounding box center [348, 313] width 78 height 26
type input "12.61"
click at [516, 270] on input "49.03" at bounding box center [537, 274] width 78 height 26
click at [571, 170] on div "Use on Schedule I Received On * [DATE]" at bounding box center [411, 193] width 753 height 78
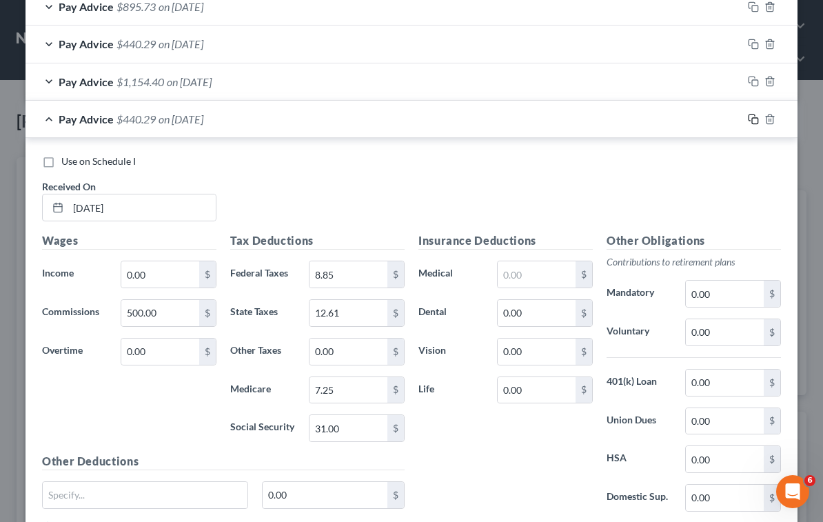
click at [752, 123] on rect "button" at bounding box center [755, 121] width 6 height 6
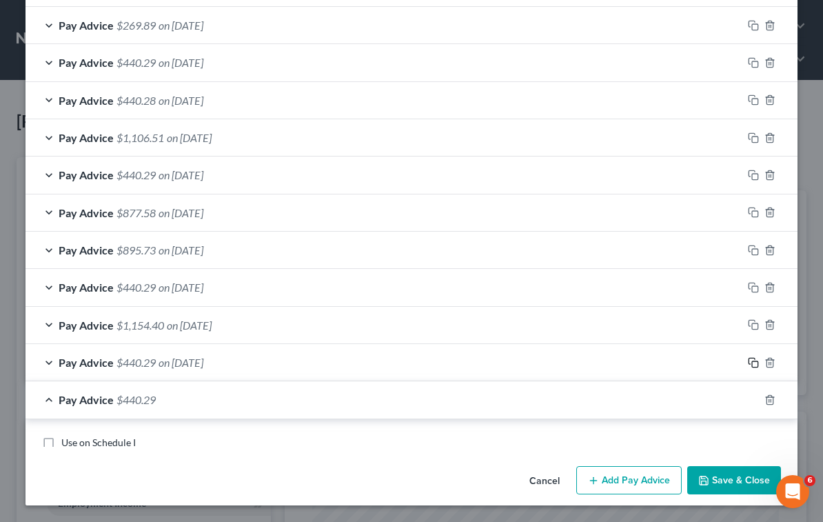
scroll to position [1626, 0]
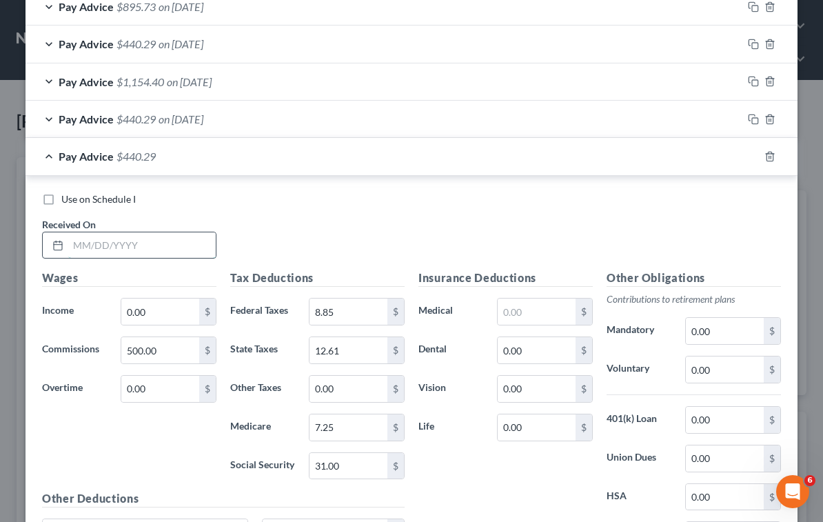
click at [119, 244] on input "text" at bounding box center [141, 245] width 147 height 26
type input "[DATE]"
click at [611, 213] on div "Use on Schedule I Received On * [DATE]" at bounding box center [411, 231] width 753 height 78
click at [346, 354] on input "12.61" at bounding box center [348, 350] width 78 height 26
type input "12.62"
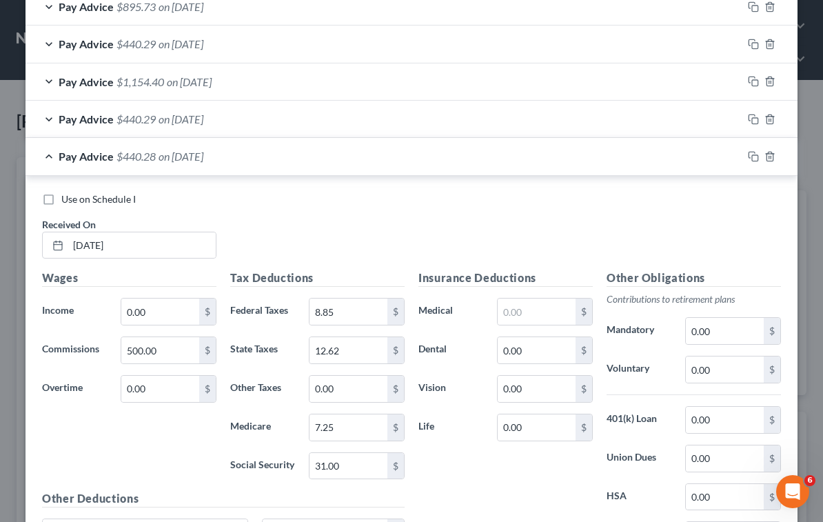
drag, startPoint x: 700, startPoint y: 200, endPoint x: 734, endPoint y: 191, distance: 35.6
click at [701, 200] on div "Use on Schedule I" at bounding box center [411, 199] width 739 height 14
click at [752, 156] on icon "button" at bounding box center [753, 156] width 11 height 11
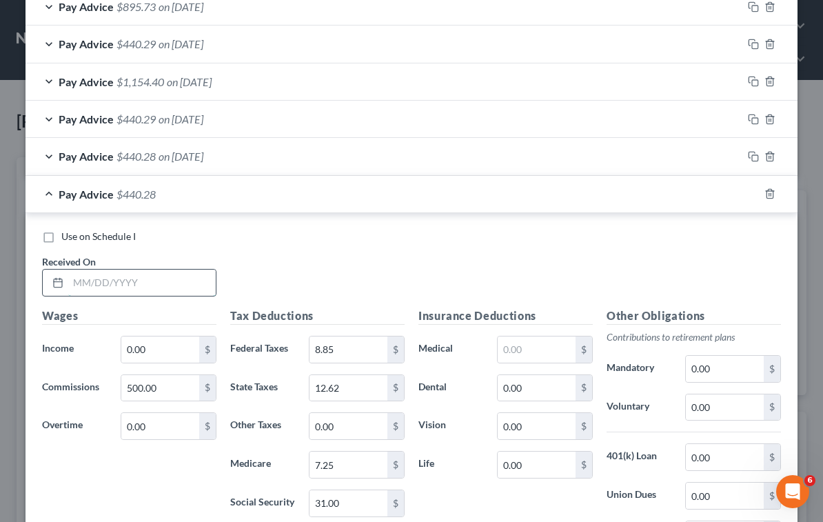
click at [152, 279] on input "text" at bounding box center [141, 282] width 147 height 26
type input "[DATE]"
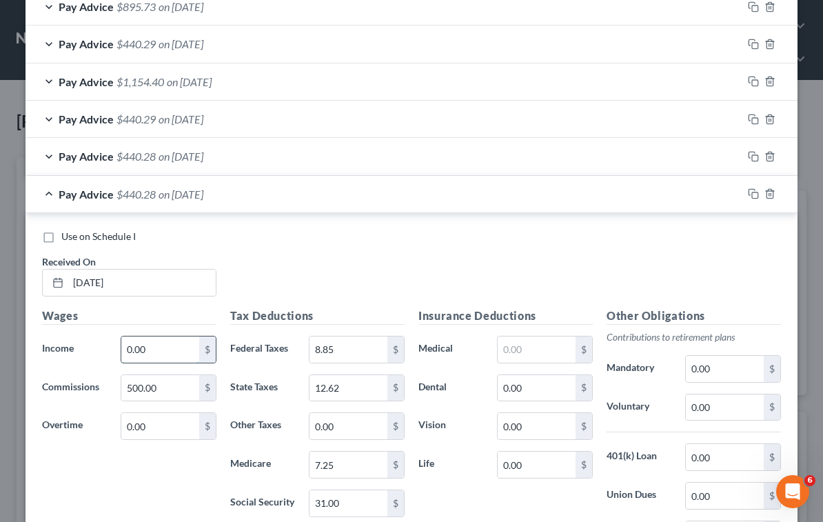
click at [175, 352] on input "0.00" at bounding box center [160, 349] width 78 height 26
type input "840.00"
type input "0.00"
type input "441.00"
click at [343, 462] on input "7.25" at bounding box center [348, 464] width 78 height 26
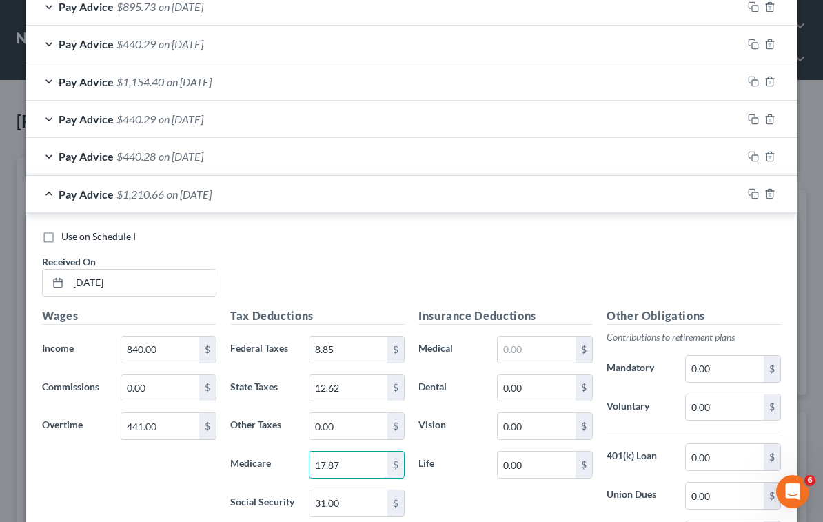
type input "17.87"
drag, startPoint x: 563, startPoint y: 257, endPoint x: 518, endPoint y: 300, distance: 61.9
click at [564, 257] on div "Use on Schedule I Received On * [DATE]" at bounding box center [411, 269] width 753 height 78
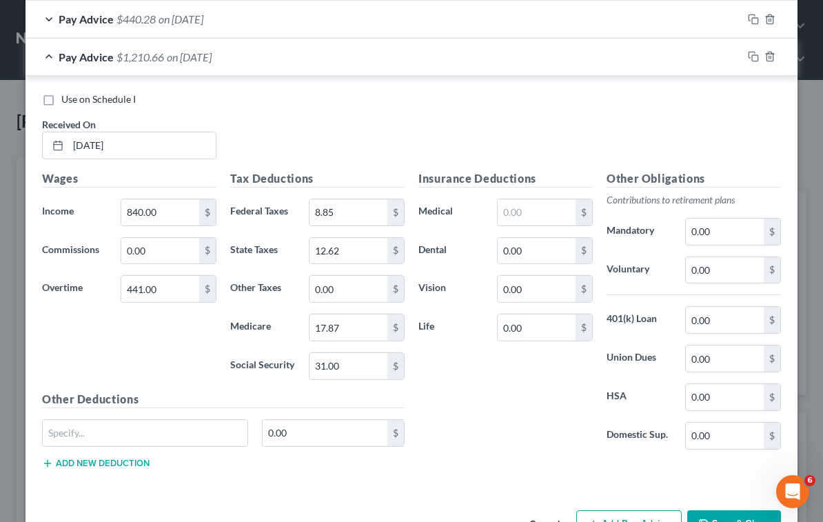
scroll to position [1764, 0]
click at [360, 363] on input "31.00" at bounding box center [348, 365] width 78 height 26
type input "76.38"
click at [560, 121] on div "Use on Schedule I Received On * [DATE]" at bounding box center [411, 131] width 753 height 78
click at [338, 210] on input "8.85" at bounding box center [348, 211] width 78 height 26
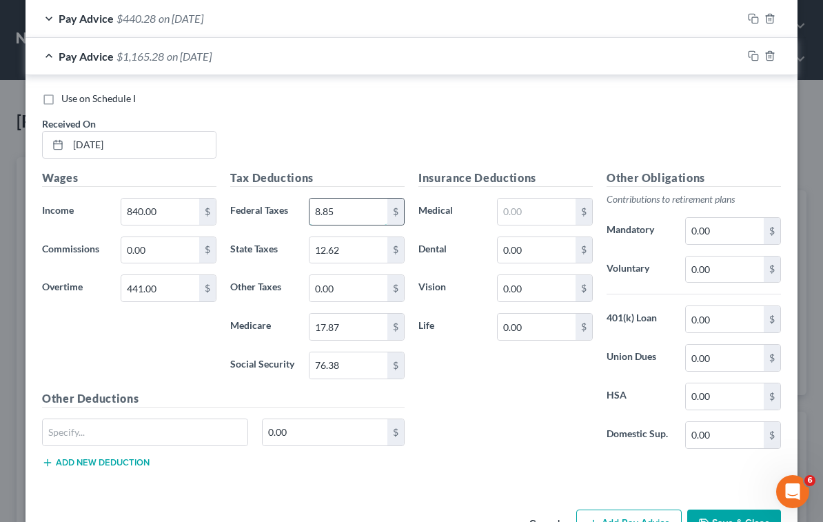
paste input "9.28"
type input "89.28"
click at [630, 100] on div "Use on Schedule I" at bounding box center [411, 99] width 739 height 14
click at [343, 246] on input "12.62" at bounding box center [348, 250] width 78 height 26
type input "38.04"
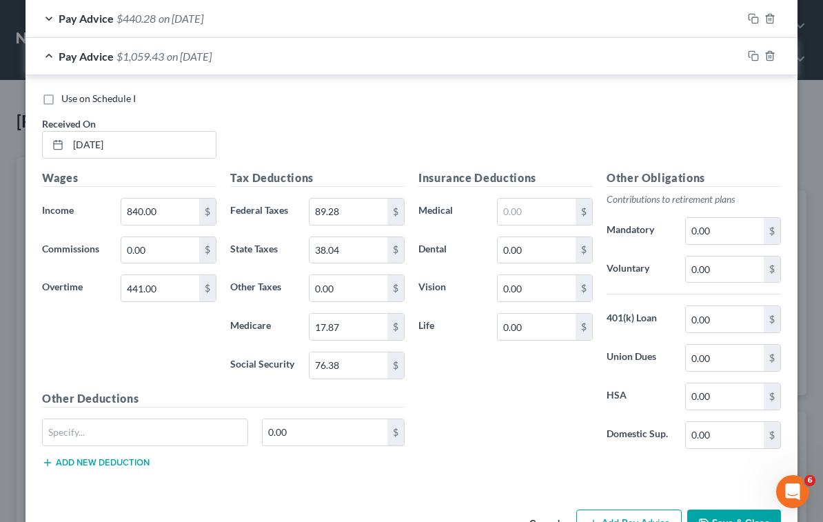
drag, startPoint x: 568, startPoint y: 116, endPoint x: 558, endPoint y: 159, distance: 43.3
click at [568, 116] on div "Use on Schedule I Received On * [DATE]" at bounding box center [411, 131] width 753 height 78
click at [529, 216] on input "text" at bounding box center [537, 211] width 78 height 26
type input "49.03"
click at [642, 126] on div "Use on Schedule I Received On * [DATE]" at bounding box center [411, 131] width 753 height 78
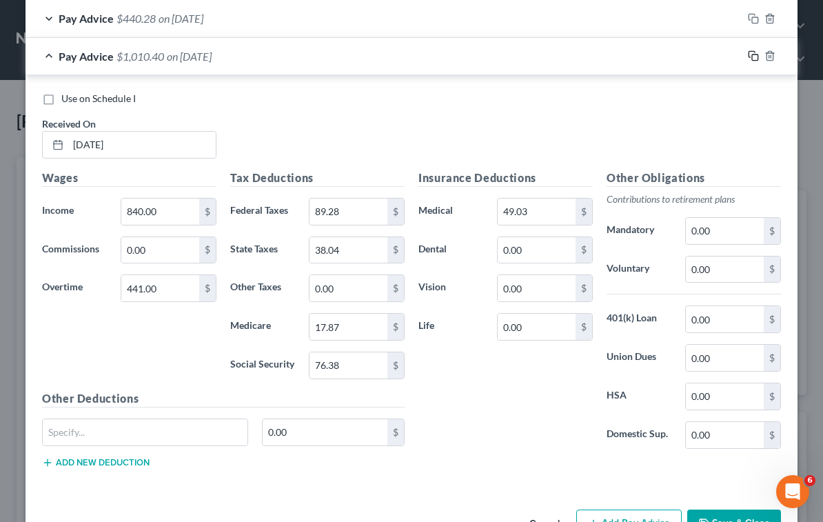
click at [748, 58] on icon "button" at bounding box center [753, 55] width 11 height 11
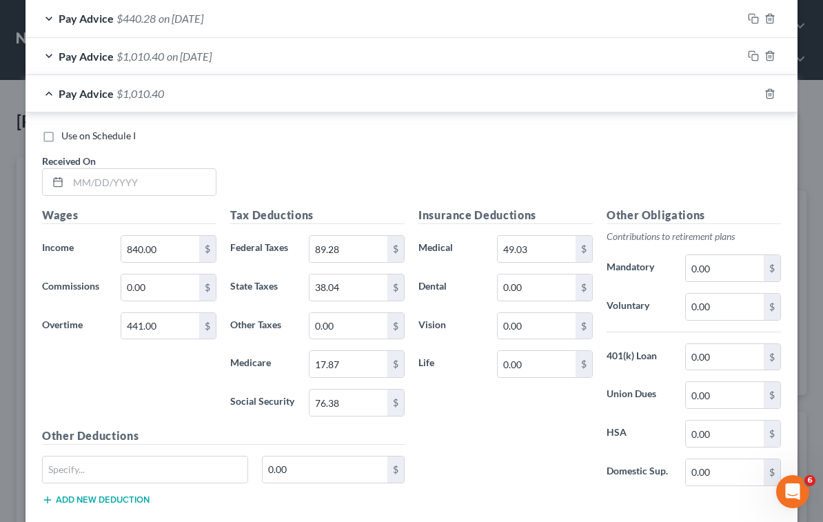
click at [462, 172] on div "Use on Schedule I Received On *" at bounding box center [411, 168] width 753 height 78
click at [158, 185] on input "text" at bounding box center [141, 182] width 147 height 26
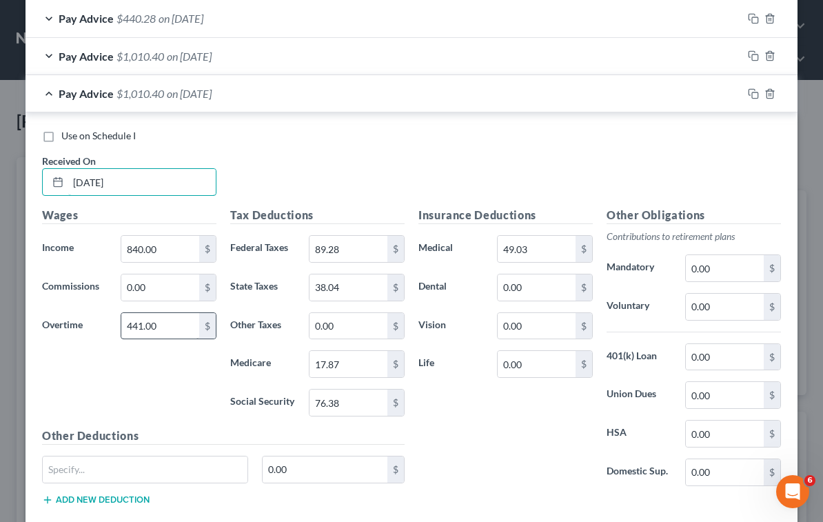
type input "[DATE]"
click at [179, 326] on input "441.00" at bounding box center [160, 326] width 78 height 26
type input "338.63"
click at [346, 369] on input "17.87" at bounding box center [348, 364] width 78 height 26
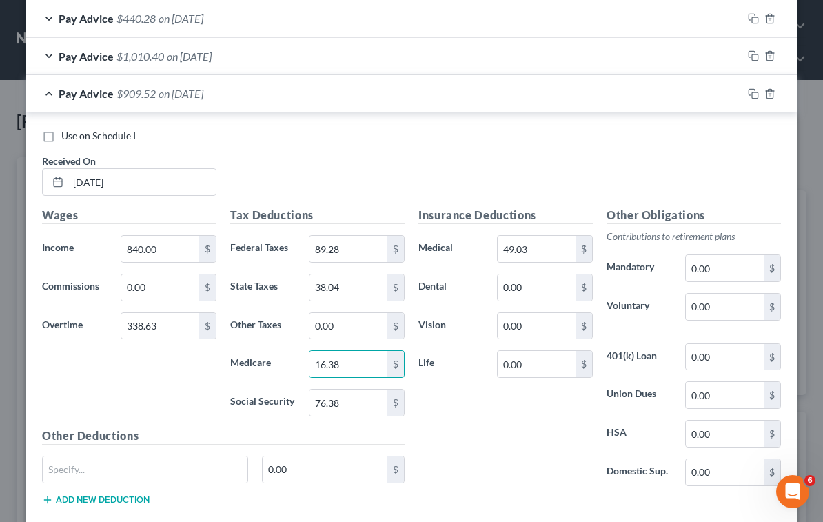
type input "16.38"
click at [552, 431] on div "Insurance Deductions Medical 49.03 $ Dental 0.00 $ Vision 0.00 $ Life 0.00 $" at bounding box center [505, 352] width 188 height 290
click at [356, 405] on input "76.38" at bounding box center [348, 402] width 78 height 26
paste input "0.04"
type input "70.04"
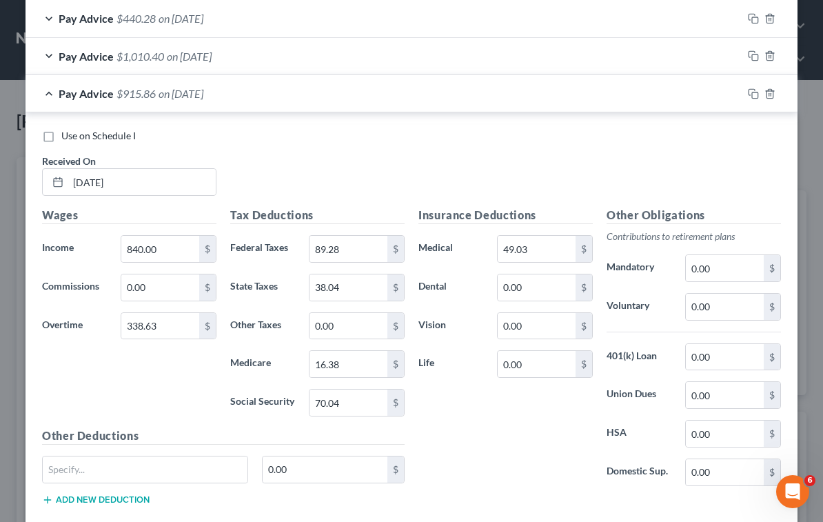
drag, startPoint x: 558, startPoint y: 440, endPoint x: 548, endPoint y: 434, distance: 11.5
click at [558, 440] on div "Insurance Deductions Medical 49.03 $ Dental 0.00 $ Vision 0.00 $ Life 0.00 $" at bounding box center [505, 352] width 188 height 290
click at [363, 254] on input "89.28" at bounding box center [348, 249] width 78 height 26
paste input "76.99"
type input "76.99"
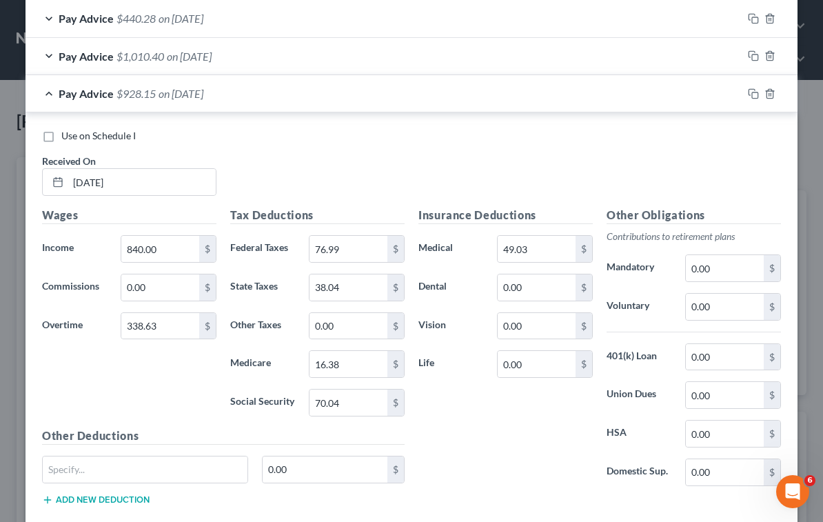
drag, startPoint x: 627, startPoint y: 147, endPoint x: 620, endPoint y: 159, distance: 14.0
click at [627, 147] on div "Use on Schedule I Received On * [DATE]" at bounding box center [411, 168] width 753 height 78
click at [374, 283] on input "38.04" at bounding box center [348, 287] width 78 height 26
type input "34.26"
drag, startPoint x: 746, startPoint y: 96, endPoint x: 639, endPoint y: 107, distance: 107.4
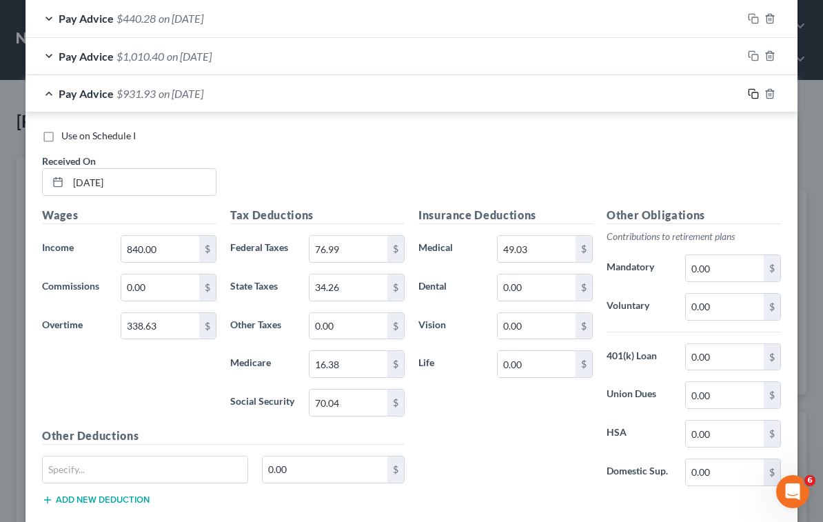
click at [748, 96] on icon "button" at bounding box center [753, 93] width 11 height 11
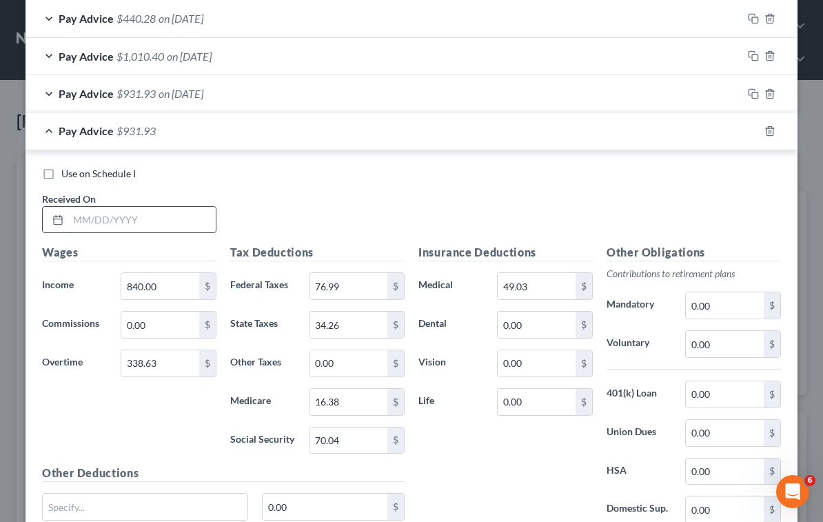
click at [127, 213] on input "text" at bounding box center [141, 220] width 147 height 26
type input "[DATE]"
click at [169, 367] on input "338.63" at bounding box center [160, 363] width 78 height 26
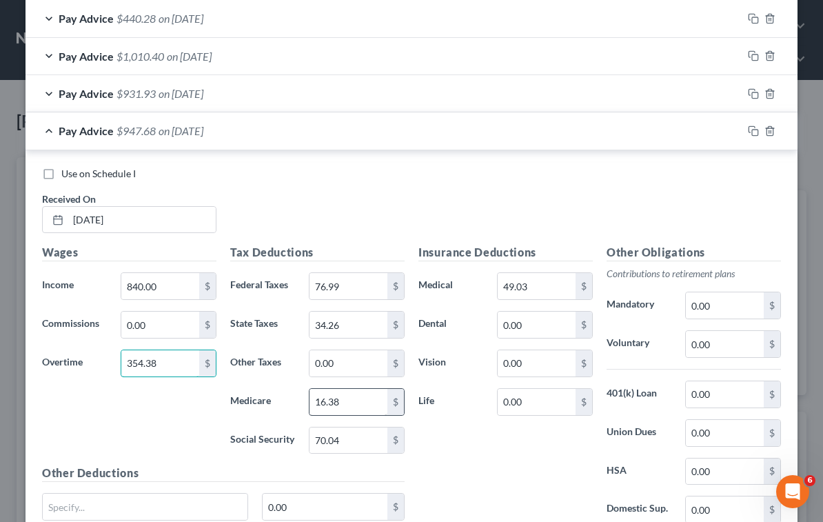
type input "354.38"
click at [353, 403] on input "16.38" at bounding box center [348, 402] width 78 height 26
type input "16.60"
drag, startPoint x: 531, startPoint y: 203, endPoint x: 504, endPoint y: 254, distance: 58.3
click at [531, 204] on div "Use on Schedule I Received On * [DATE]" at bounding box center [411, 206] width 753 height 78
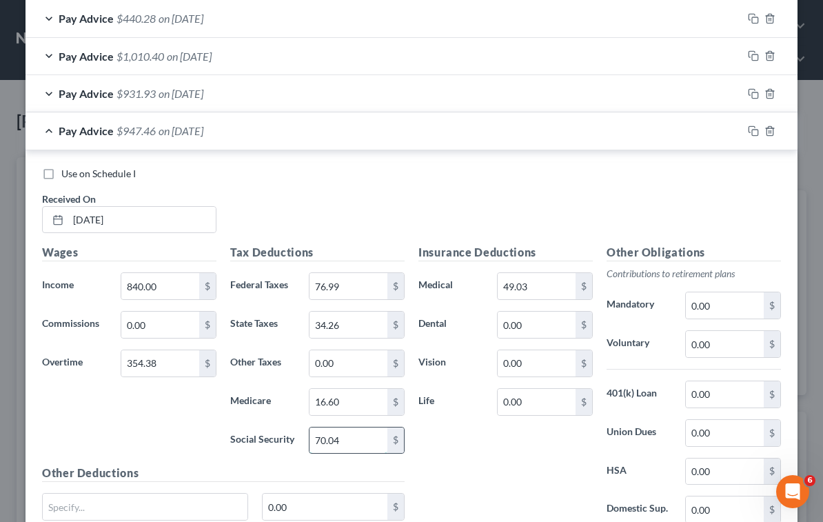
click at [353, 438] on input "70.04" at bounding box center [348, 440] width 78 height 26
paste input "1.01"
type input "71.01"
drag, startPoint x: 569, startPoint y: 203, endPoint x: 553, endPoint y: 213, distance: 18.6
click at [569, 203] on div "Use on Schedule I Received On * [DATE]" at bounding box center [411, 206] width 753 height 78
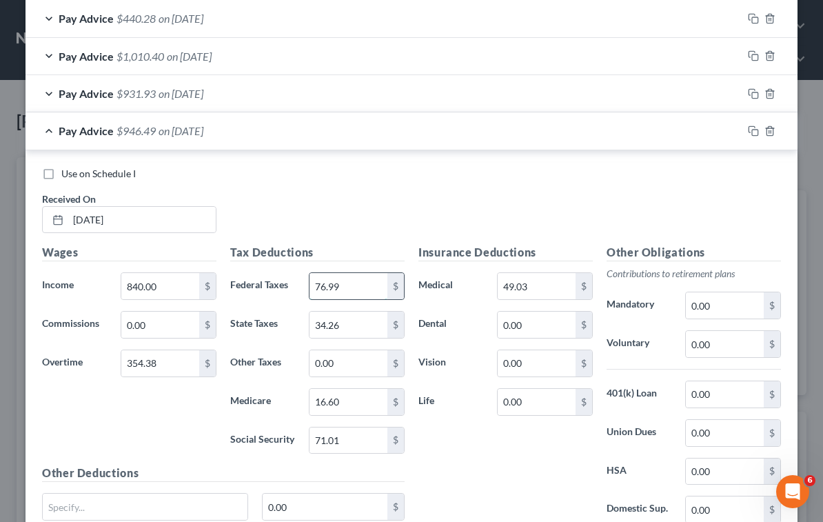
click at [351, 284] on input "76.99" at bounding box center [348, 286] width 78 height 26
paste input "8.88"
type input "78.88"
drag, startPoint x: 626, startPoint y: 172, endPoint x: 608, endPoint y: 189, distance: 24.9
click at [626, 172] on div "Use on Schedule I" at bounding box center [411, 174] width 739 height 14
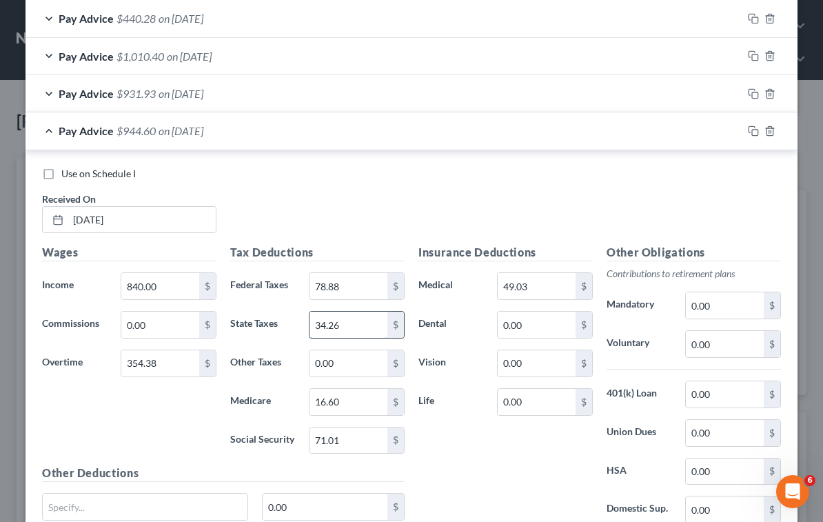
click at [374, 321] on input "34.26" at bounding box center [348, 325] width 78 height 26
type input "34.85"
drag, startPoint x: 557, startPoint y: 209, endPoint x: 566, endPoint y: 179, distance: 31.6
click at [557, 208] on div "Use on Schedule I Received On * [DATE]" at bounding box center [411, 206] width 753 height 78
click at [562, 138] on div "Pay Advice $944.01 on [DATE]" at bounding box center [384, 130] width 717 height 37
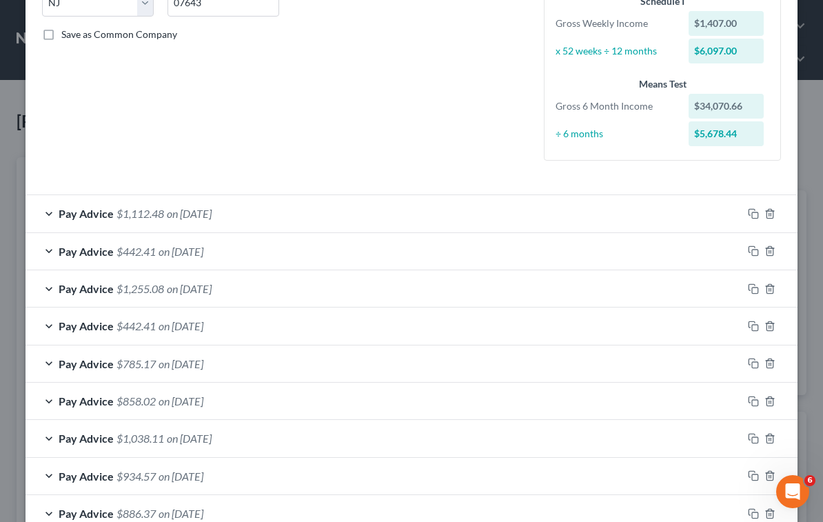
scroll to position [0, 0]
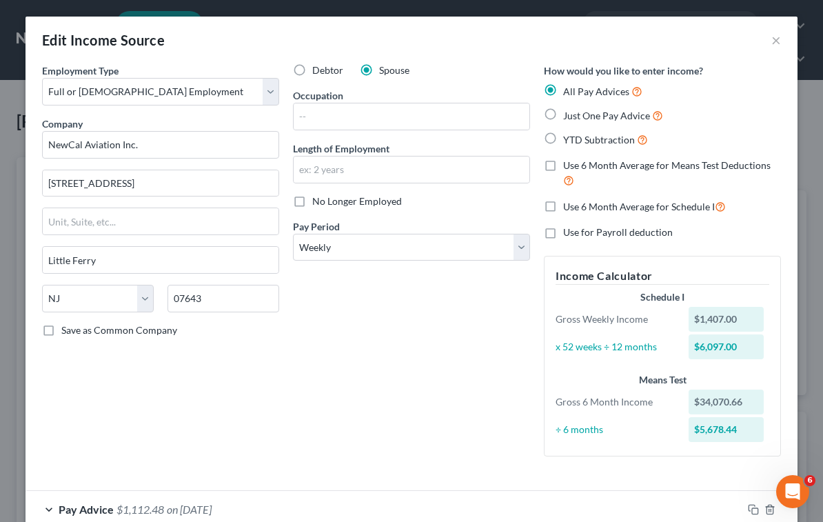
click at [563, 203] on label "Use 6 Month Average for Schedule I" at bounding box center [644, 206] width 163 height 16
click at [569, 203] on input "Use 6 Month Average for Schedule I" at bounding box center [573, 202] width 9 height 9
checkbox input "true"
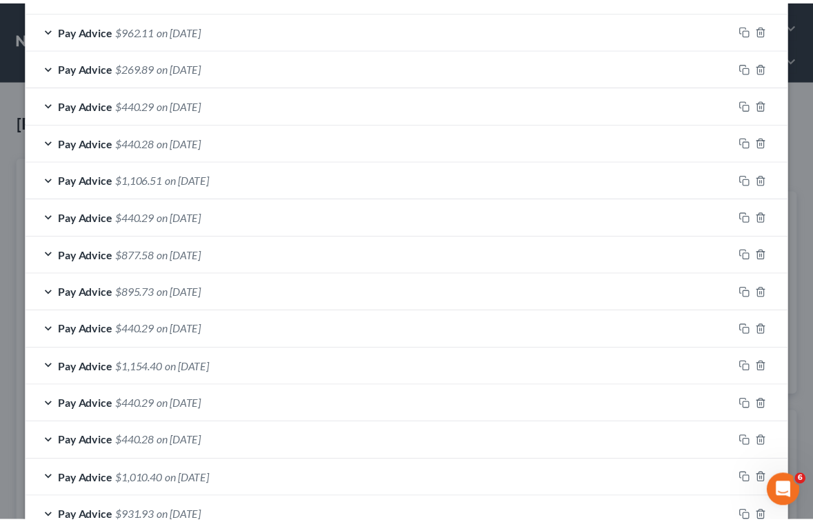
scroll to position [1467, 0]
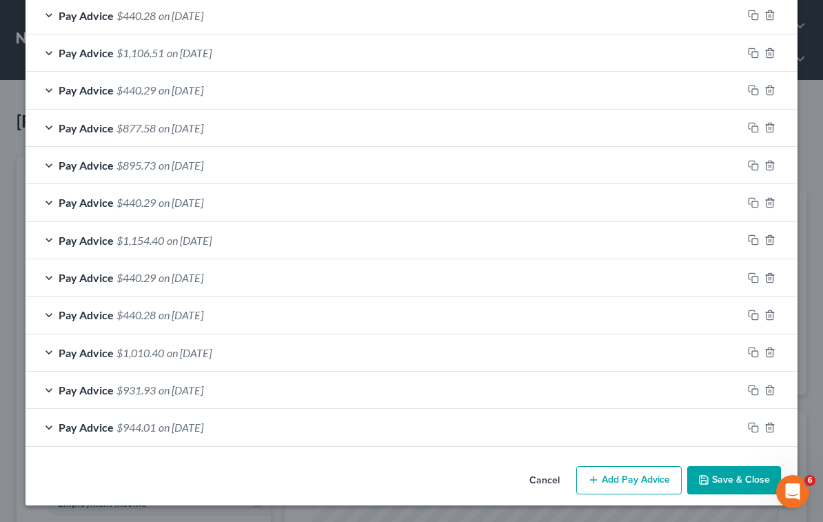
click at [749, 482] on button "Save & Close" at bounding box center [734, 480] width 94 height 29
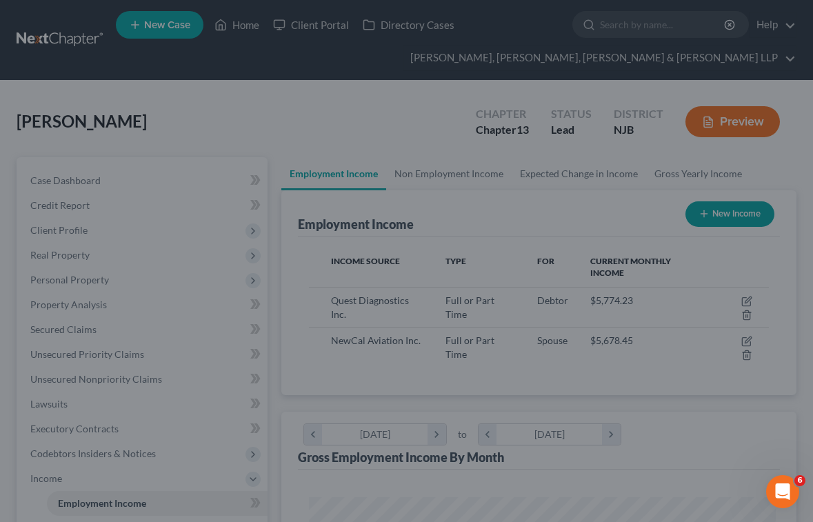
scroll to position [688989, 688732]
